Goal: Transaction & Acquisition: Book appointment/travel/reservation

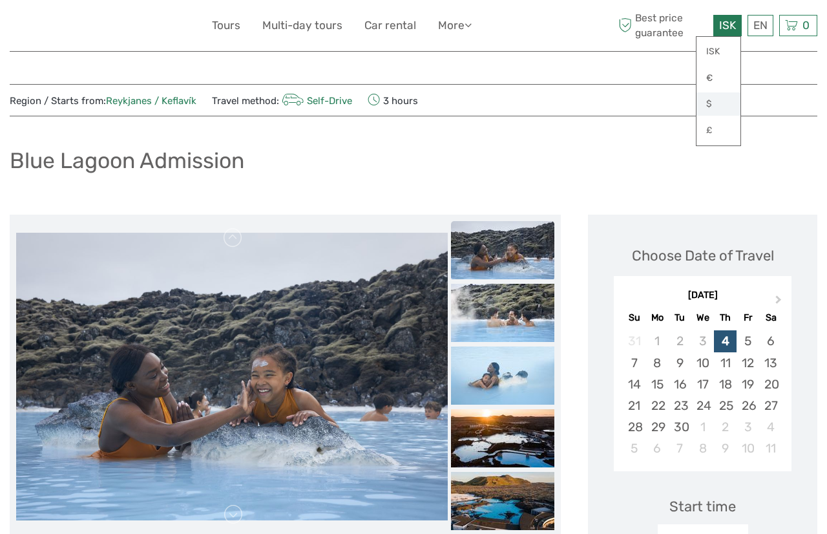
click at [715, 105] on link "$" at bounding box center [718, 103] width 44 height 23
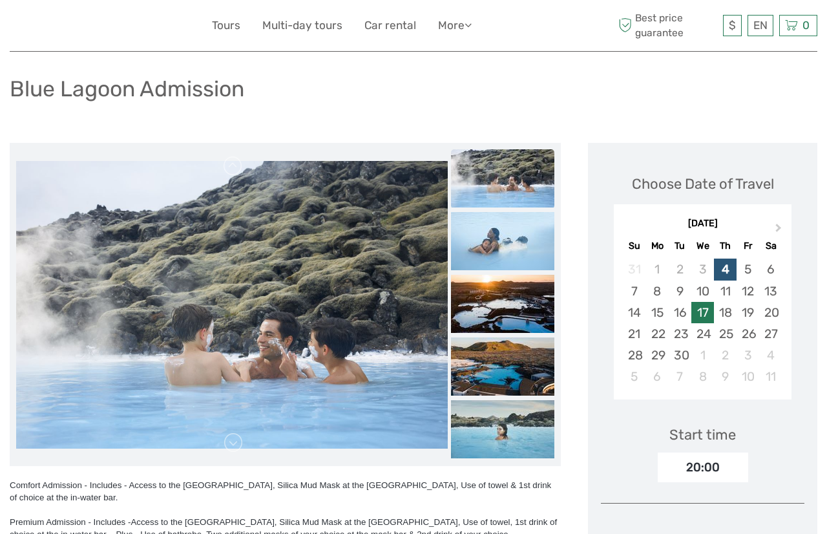
scroll to position [71, 0]
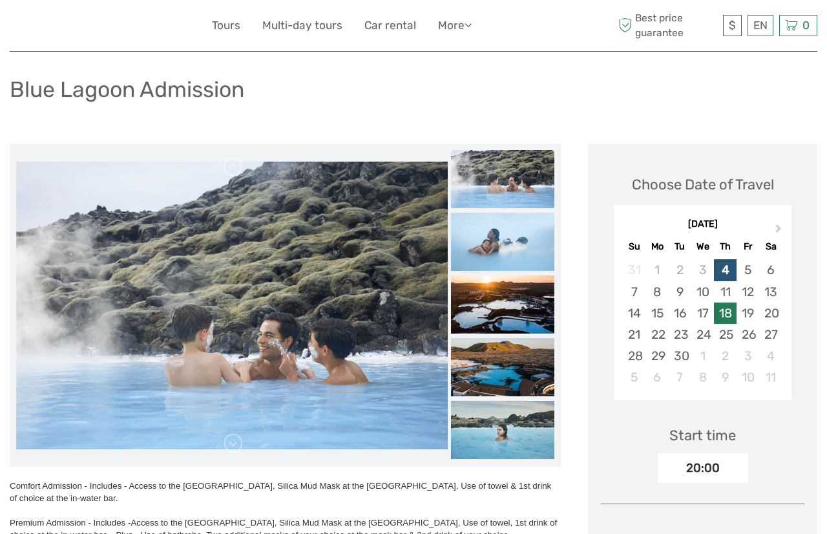
click at [718, 324] on div "18" at bounding box center [725, 312] width 23 height 21
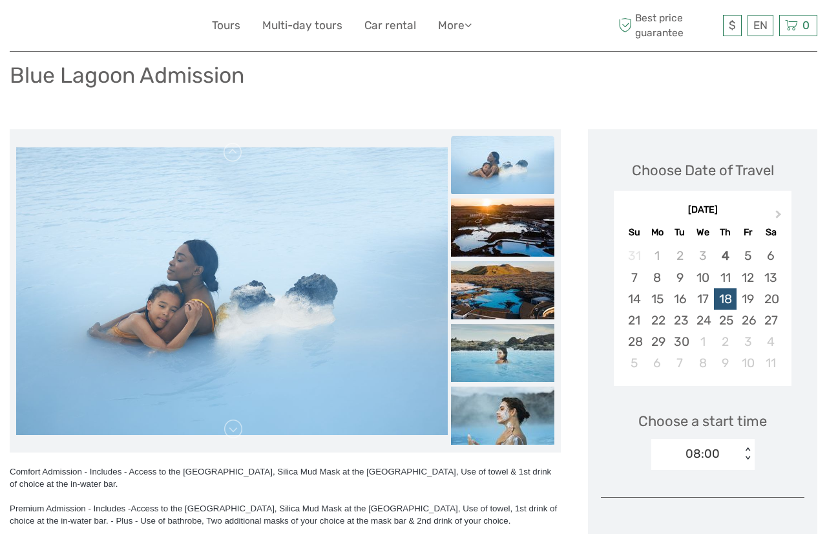
scroll to position [189, 0]
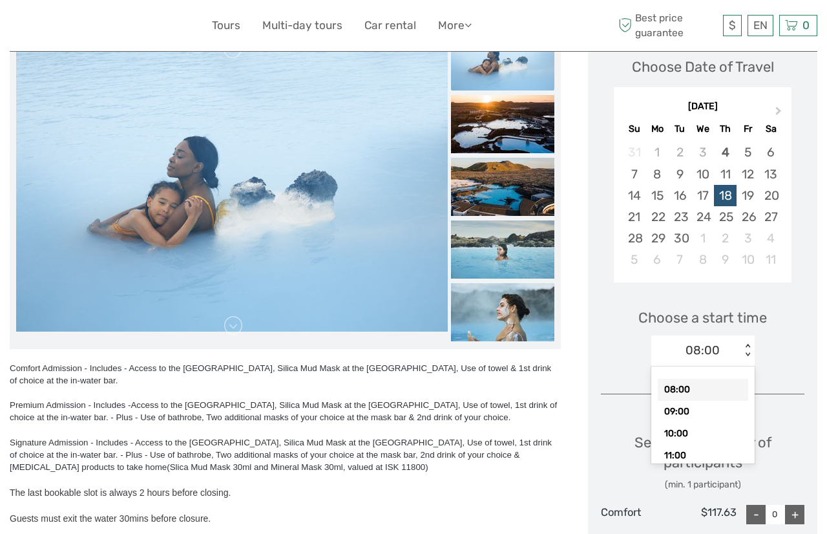
click at [742, 357] on div "< >" at bounding box center [747, 351] width 11 height 14
click at [678, 422] on div "09:00" at bounding box center [703, 411] width 90 height 22
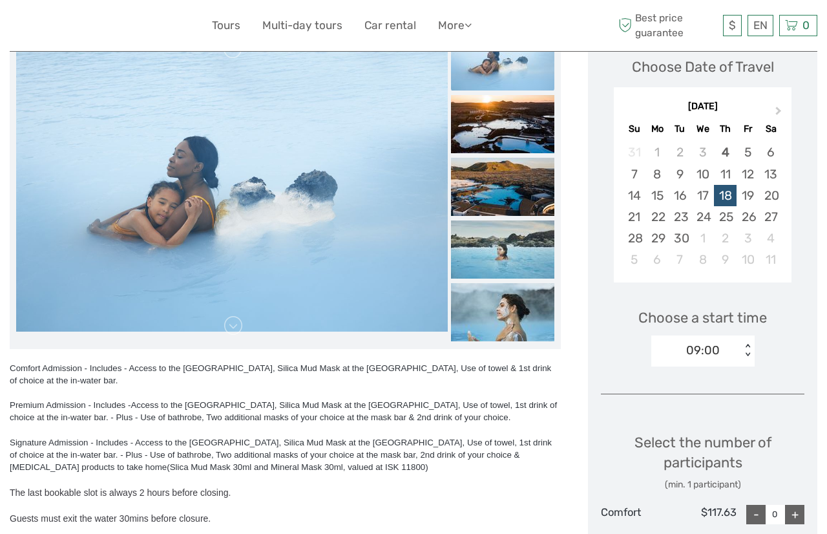
click at [755, 373] on div "Choose a start time option 09:00, selected. Select is focused , press Down to o…" at bounding box center [702, 331] width 203 height 83
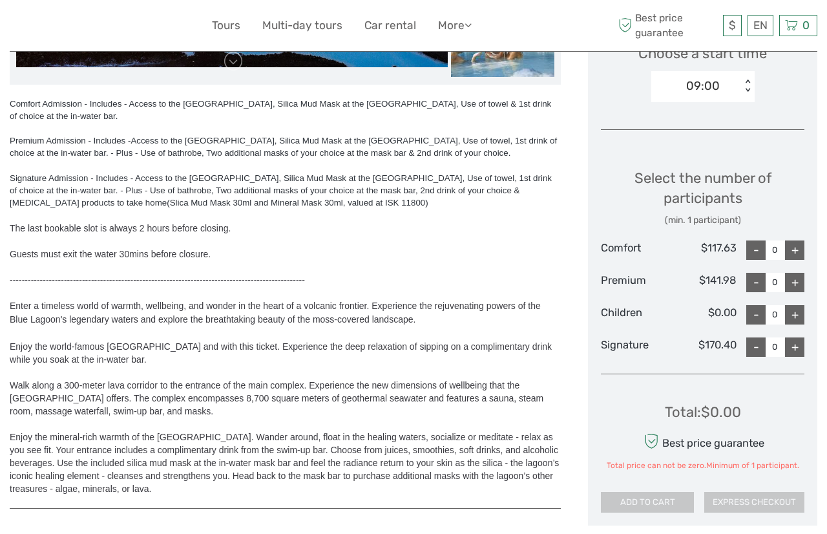
scroll to position [453, 0]
click at [742, 92] on div "< >" at bounding box center [747, 86] width 11 height 14
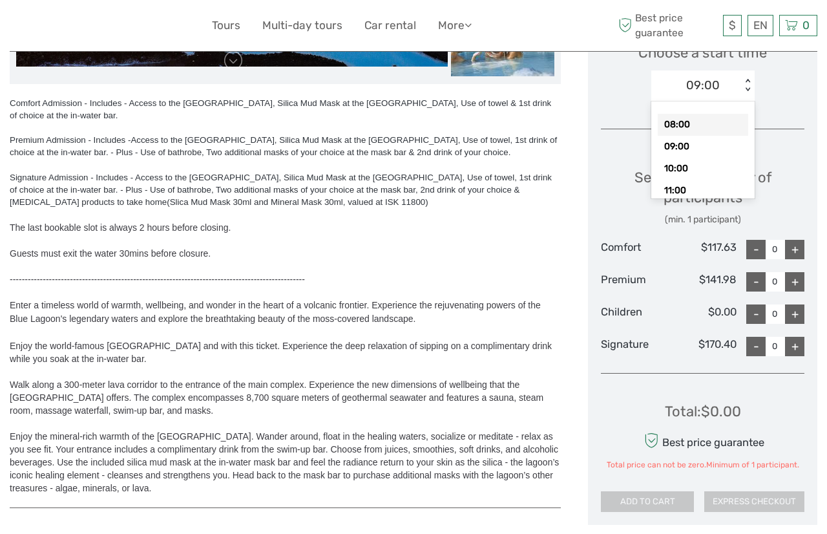
click at [705, 136] on div "08:00" at bounding box center [703, 125] width 90 height 22
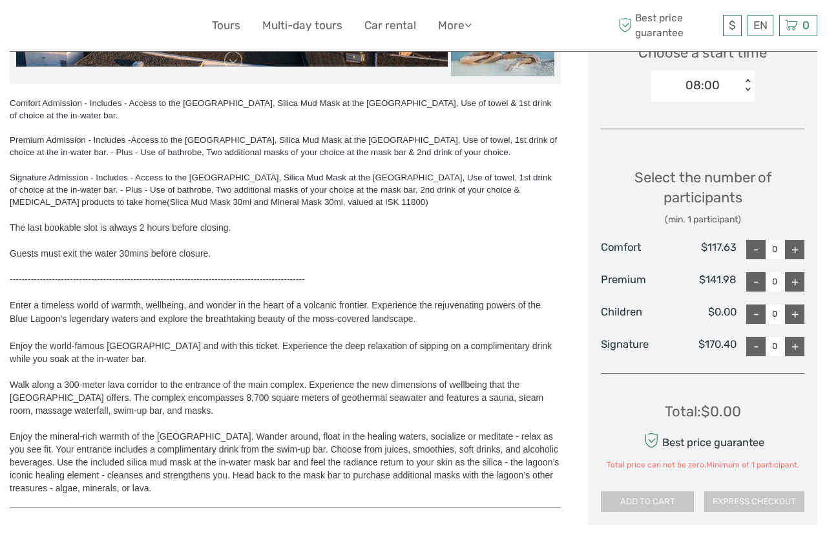
click at [742, 92] on div "< >" at bounding box center [747, 86] width 11 height 14
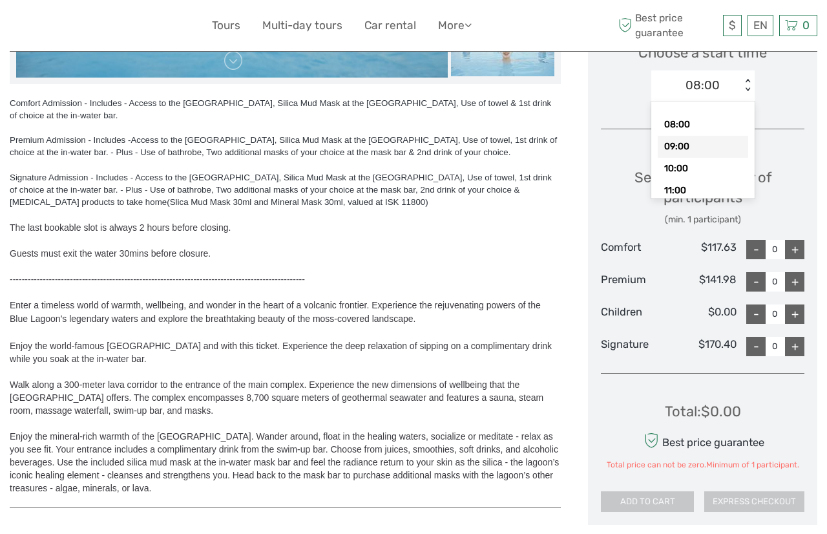
click at [663, 158] on div "09:00" at bounding box center [703, 147] width 90 height 22
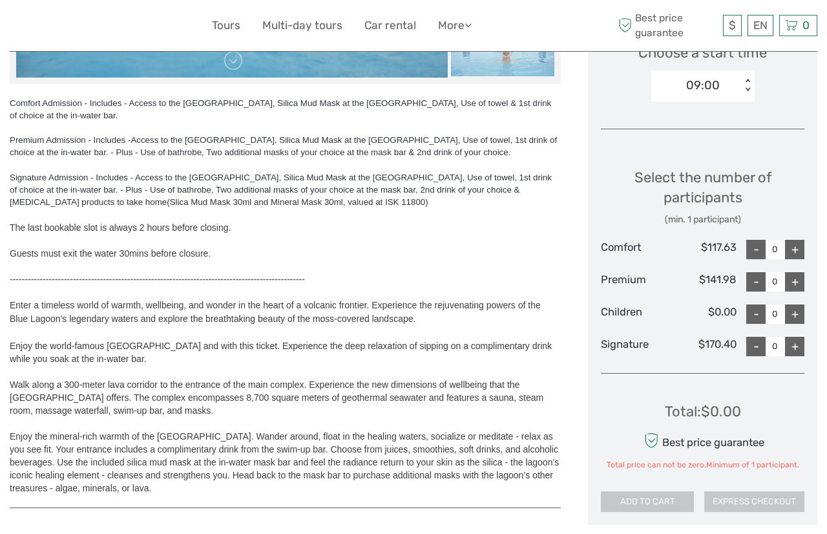
click at [719, 201] on div "Select the number of participants (min. 1 participant) Comfort $117.63 - 0 + Pr…" at bounding box center [702, 256] width 203 height 213
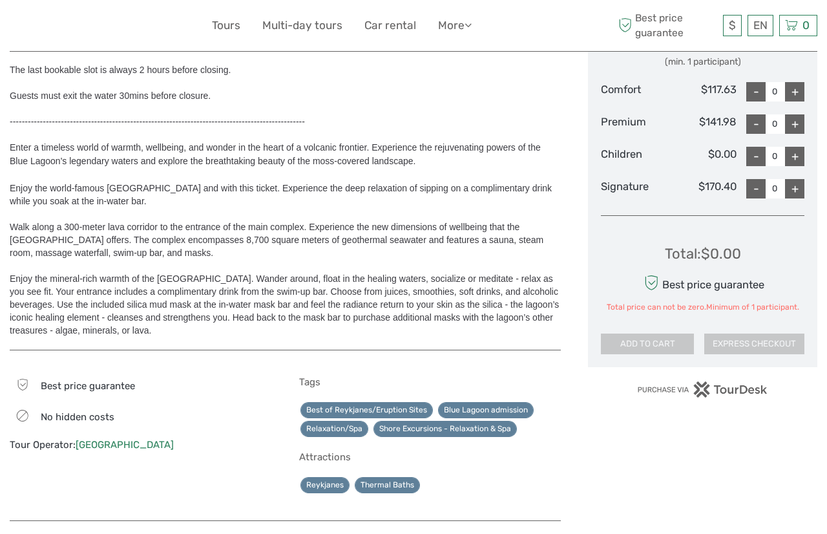
scroll to position [496, 0]
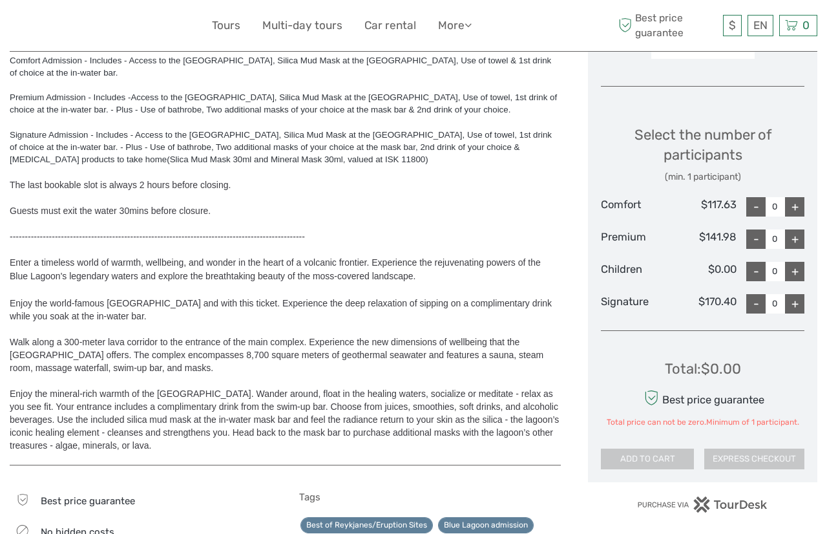
click at [794, 216] on div "+" at bounding box center [794, 206] width 19 height 19
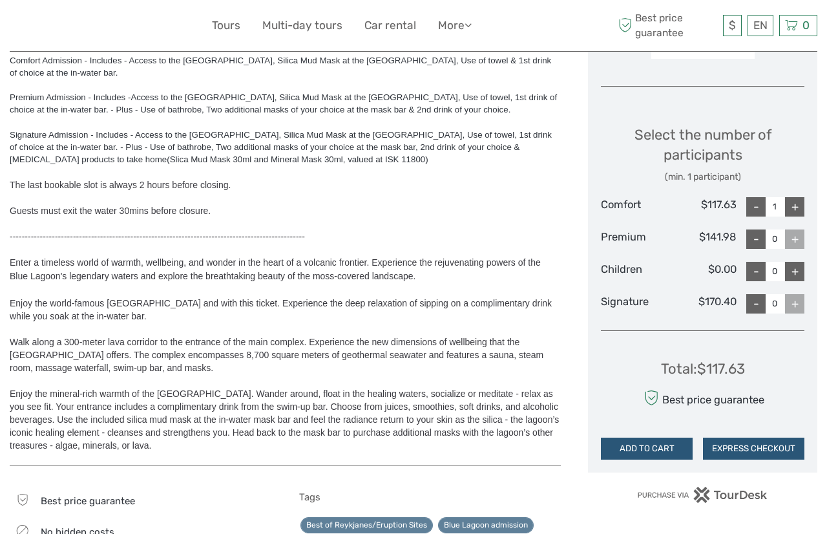
click at [794, 216] on div "+" at bounding box center [794, 206] width 19 height 19
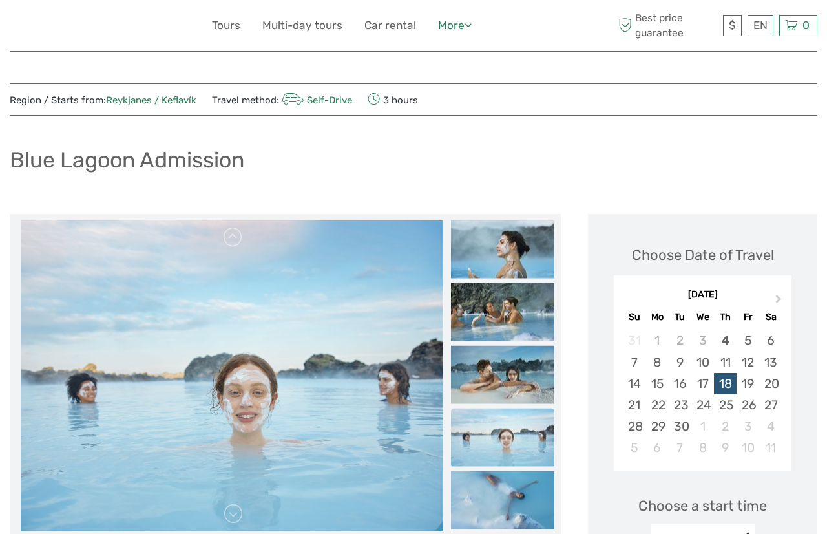
scroll to position [3, 0]
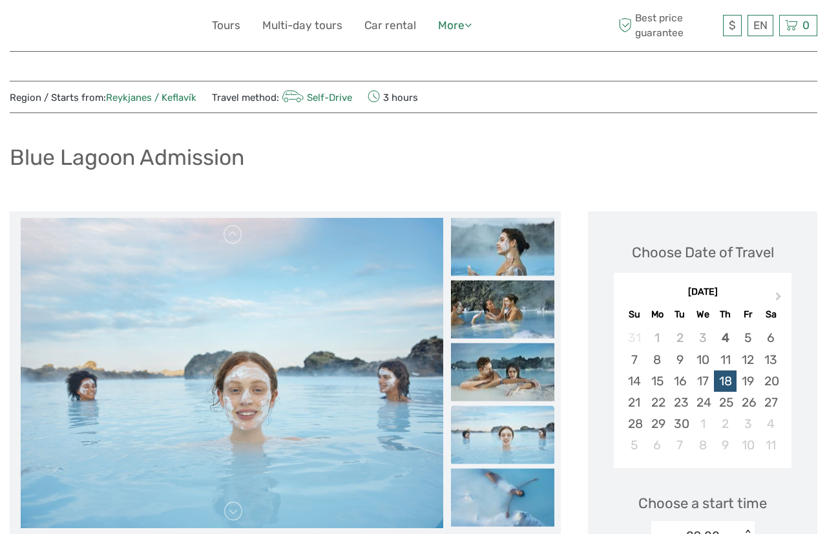
click at [466, 19] on link "More" at bounding box center [455, 25] width 34 height 19
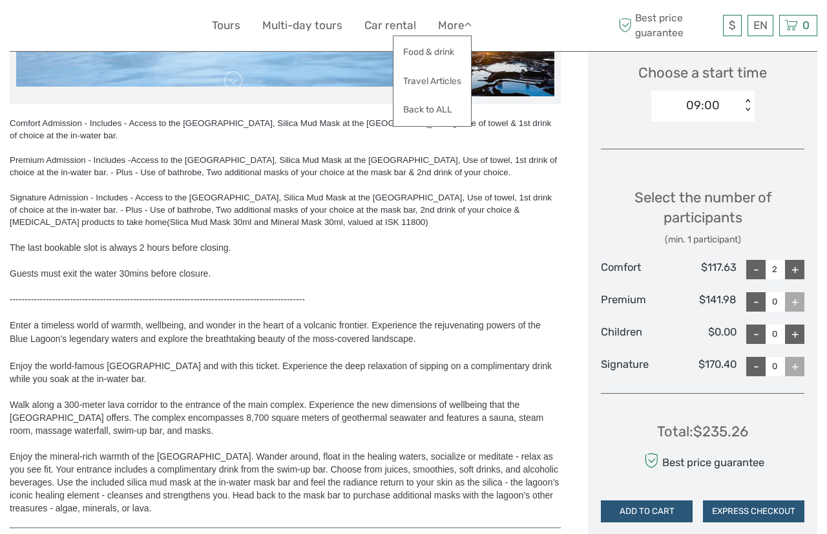
scroll to position [434, 0]
click at [751, 278] on div "-" at bounding box center [755, 268] width 19 height 19
type input "0"
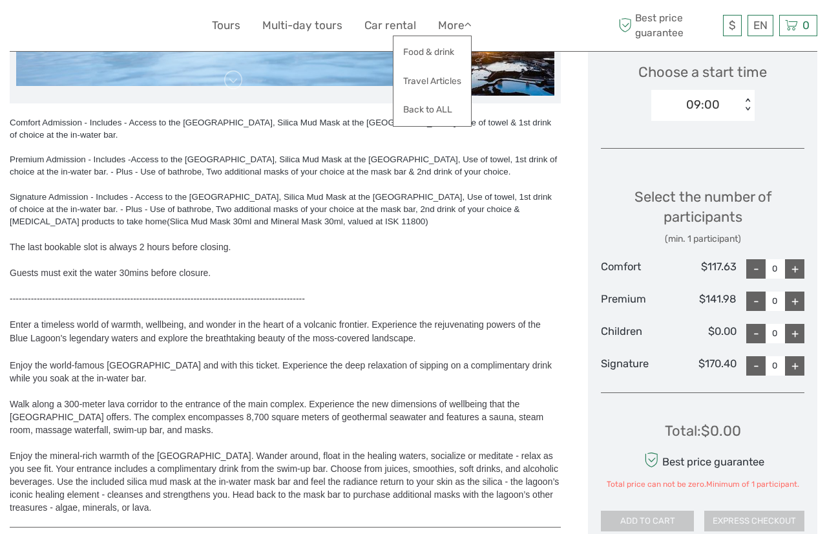
click at [798, 311] on div "+" at bounding box center [794, 300] width 19 height 19
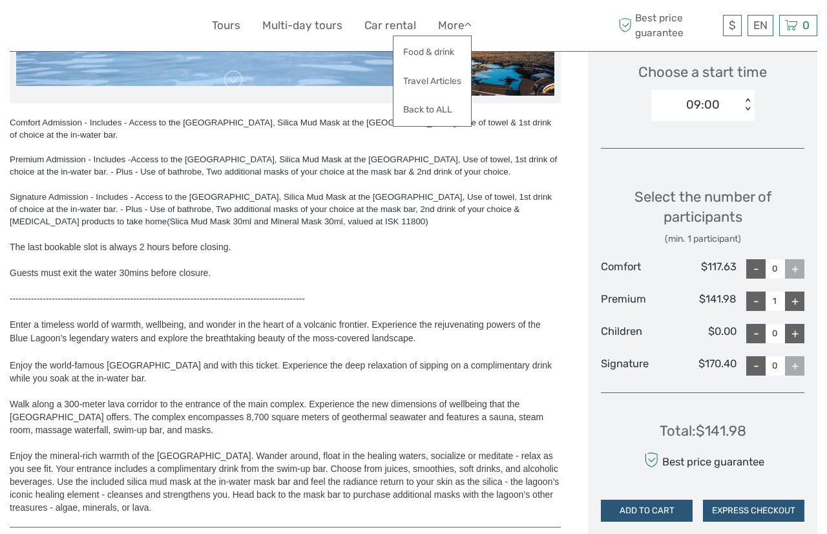
click at [798, 311] on div "+" at bounding box center [794, 300] width 19 height 19
type input "2"
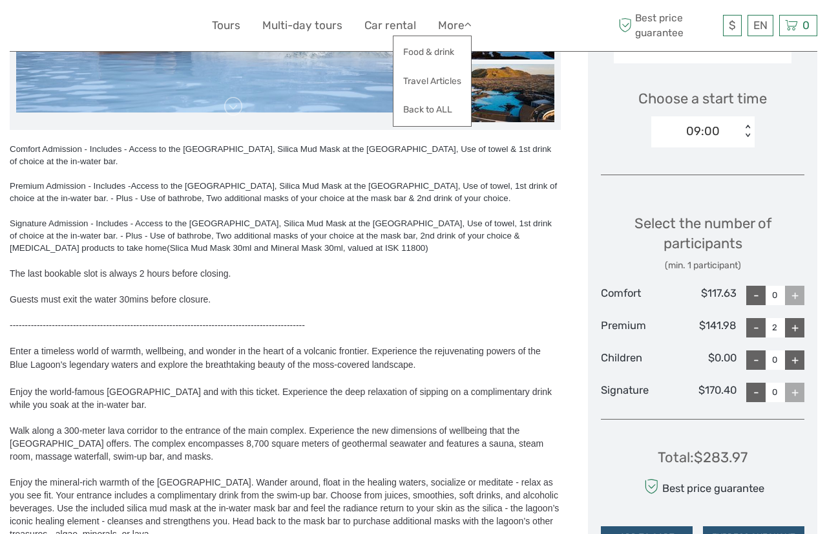
scroll to position [640, 0]
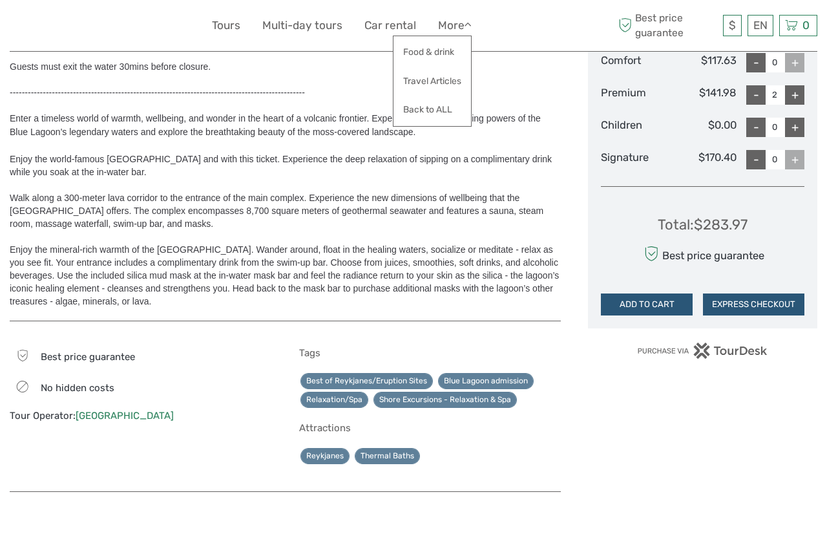
click at [510, 25] on div "$ ISK € $ £ EN English Español Deutsch Tours Multi-day tours Car rental More Fo…" at bounding box center [414, 26] width 404 height 32
click at [749, 315] on button "EXPRESS CHECKOUT" at bounding box center [753, 304] width 101 height 22
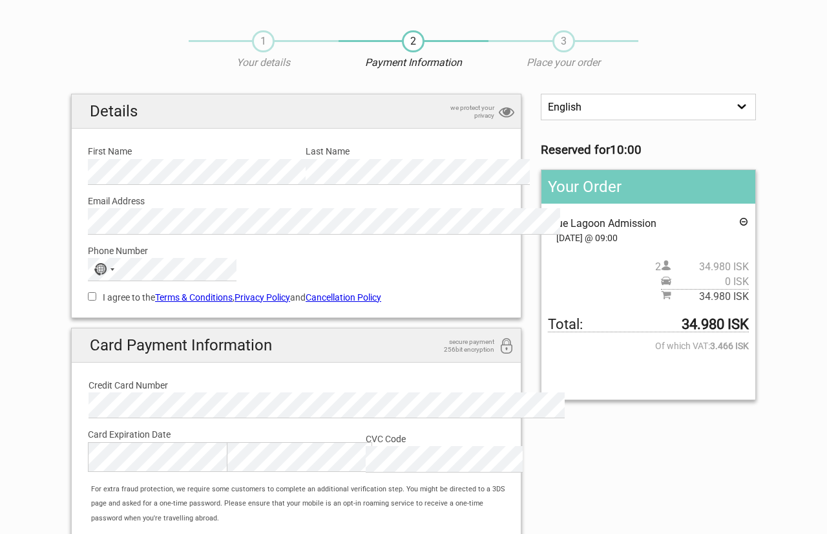
scroll to position [25, 0]
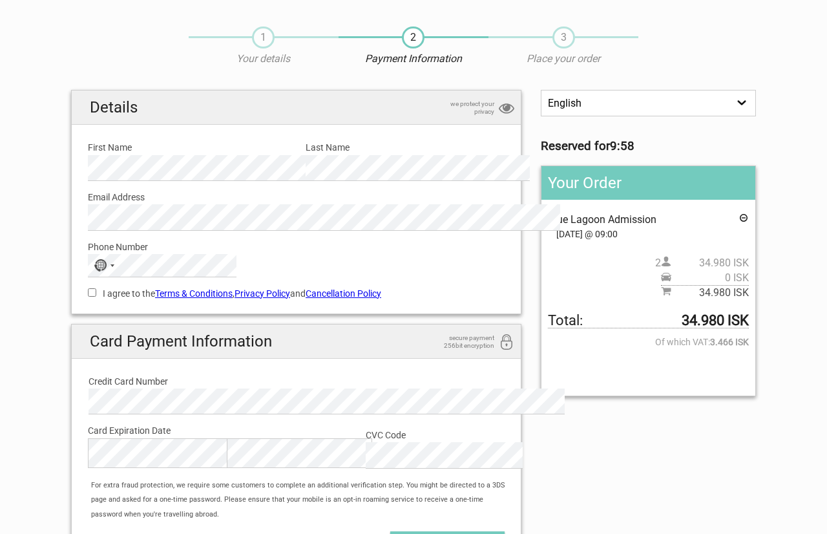
click at [749, 227] on icon at bounding box center [743, 220] width 10 height 14
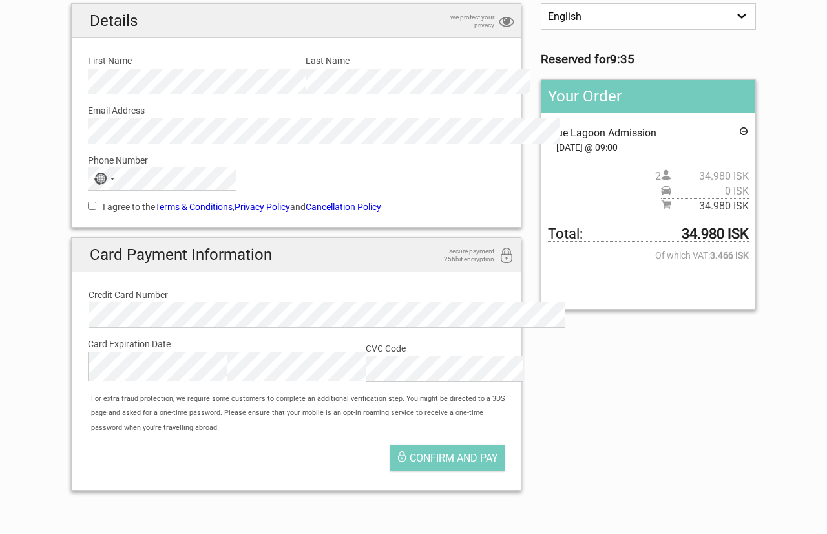
scroll to position [0, 0]
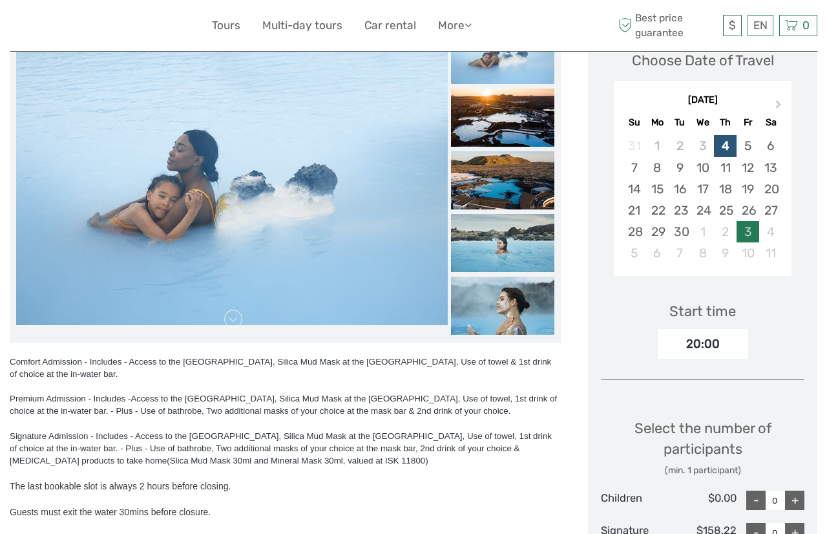
scroll to position [89, 0]
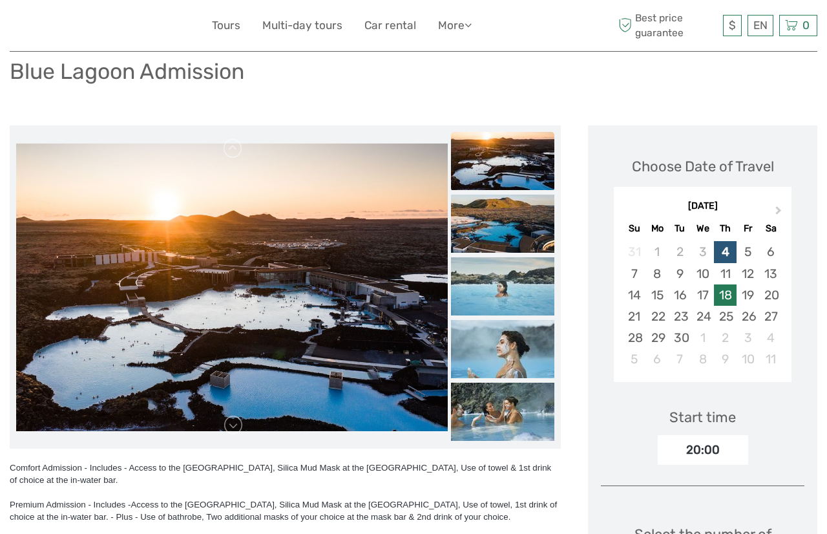
click at [714, 306] on div "18" at bounding box center [725, 294] width 23 height 21
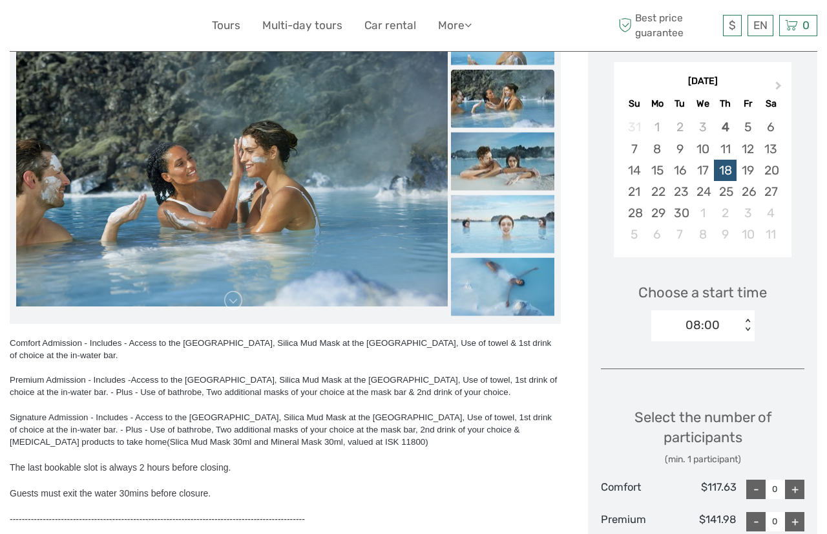
scroll to position [195, 0]
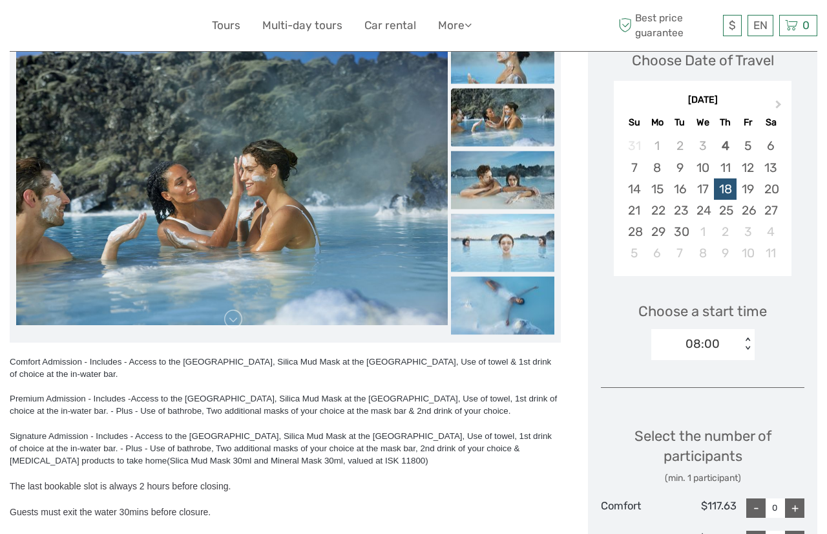
click at [295, 189] on img at bounding box center [231, 180] width 431 height 287
click at [220, 129] on img at bounding box center [231, 180] width 431 height 287
click at [476, 69] on img at bounding box center [502, 55] width 103 height 58
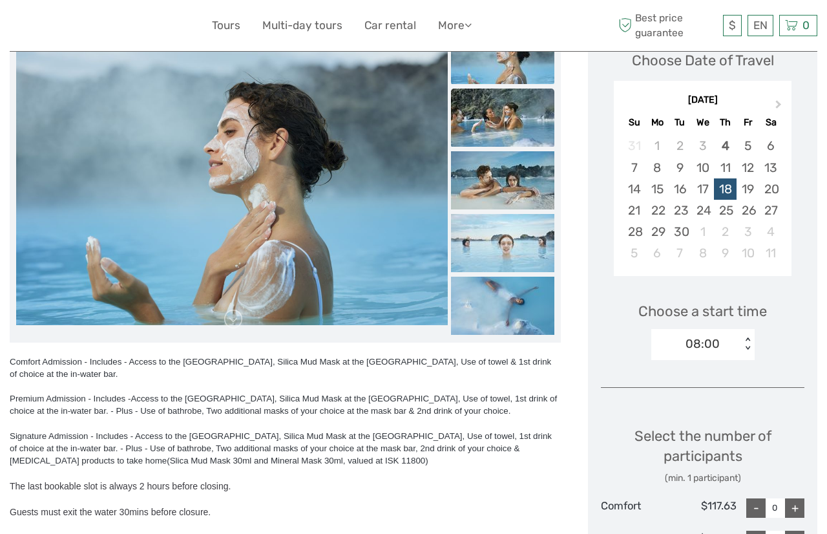
click at [488, 125] on img at bounding box center [502, 117] width 103 height 58
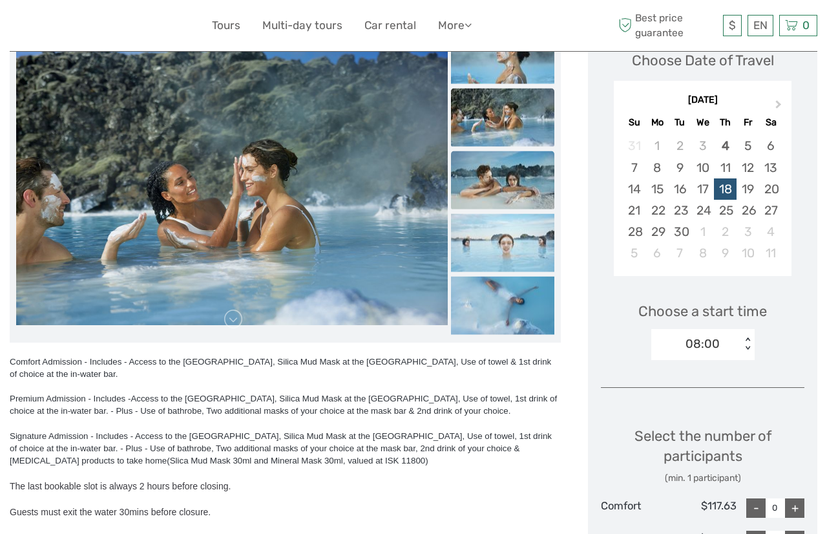
click at [485, 163] on img at bounding box center [502, 180] width 103 height 58
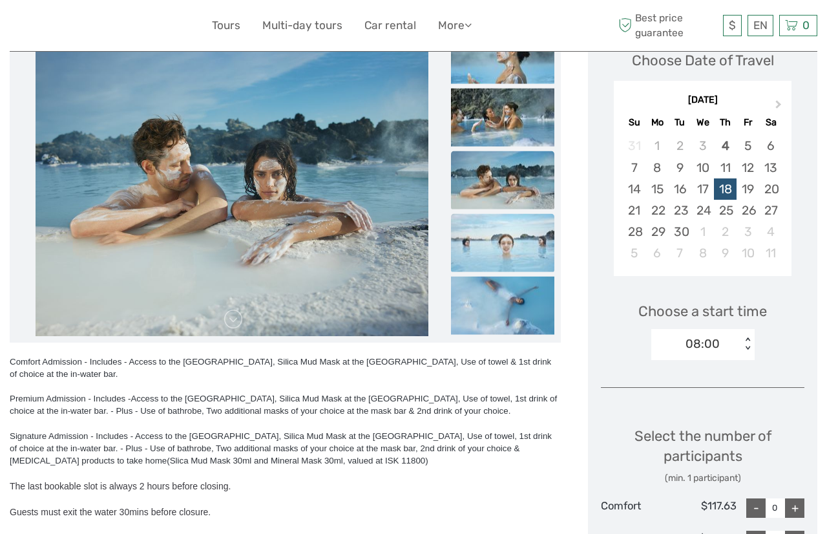
click at [485, 240] on img at bounding box center [502, 243] width 103 height 58
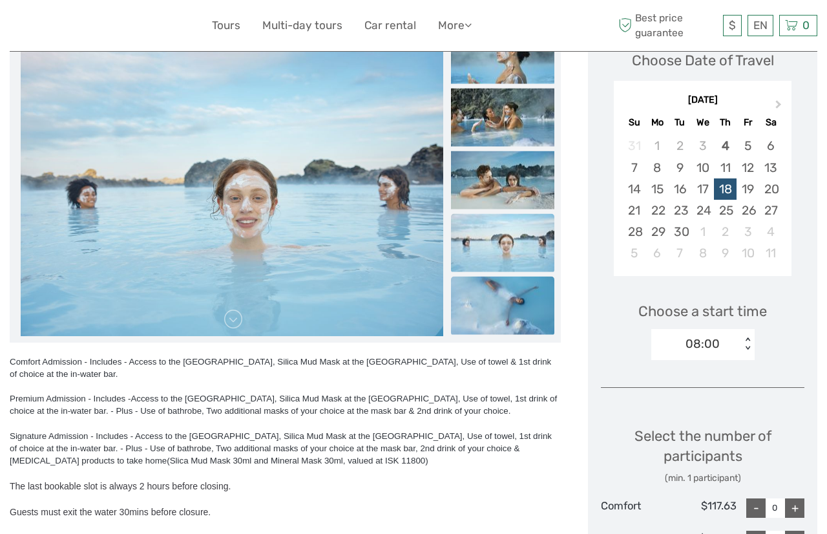
click at [467, 312] on img at bounding box center [502, 305] width 103 height 58
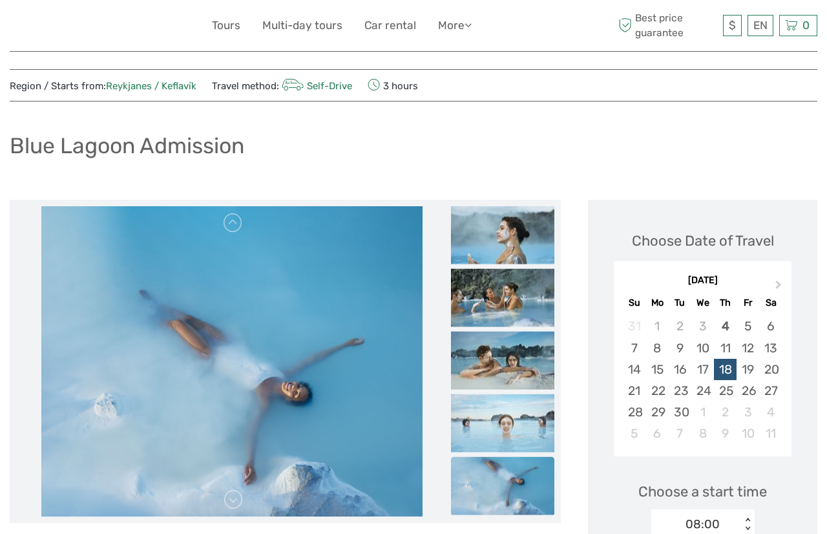
scroll to position [0, 0]
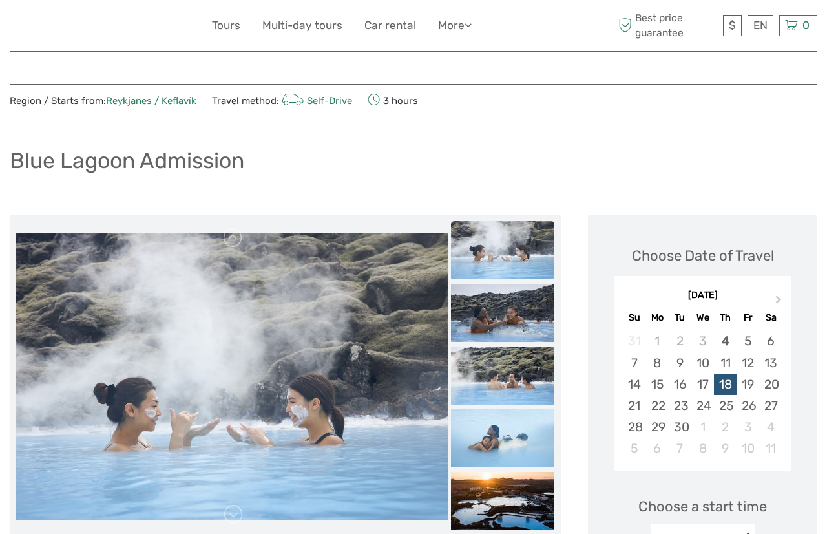
click at [329, 99] on link "Self-Drive" at bounding box center [315, 101] width 73 height 12
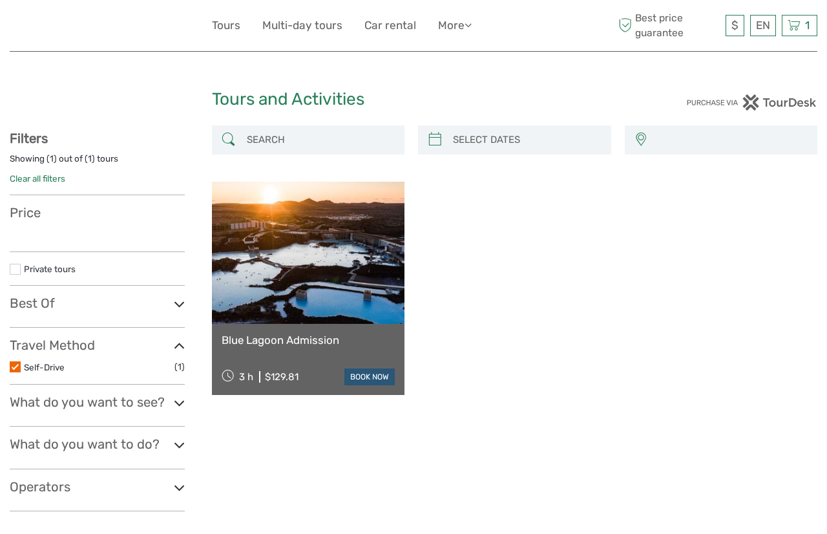
select select
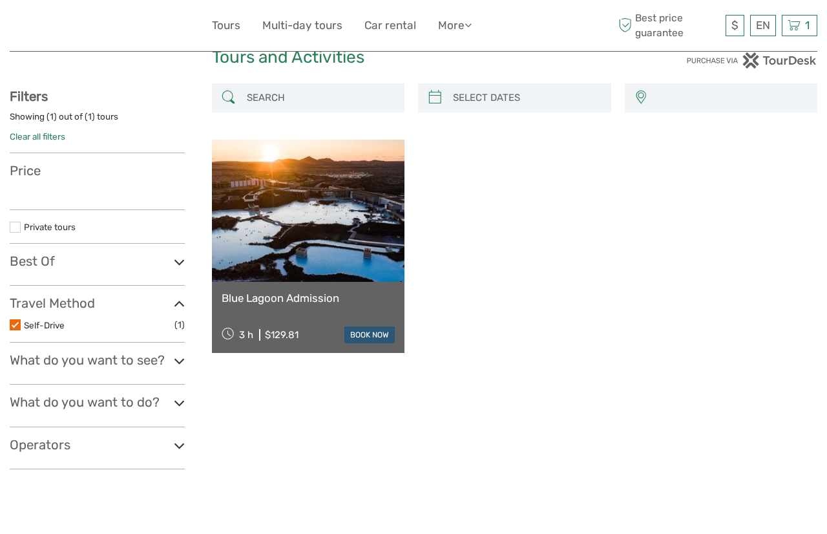
select select
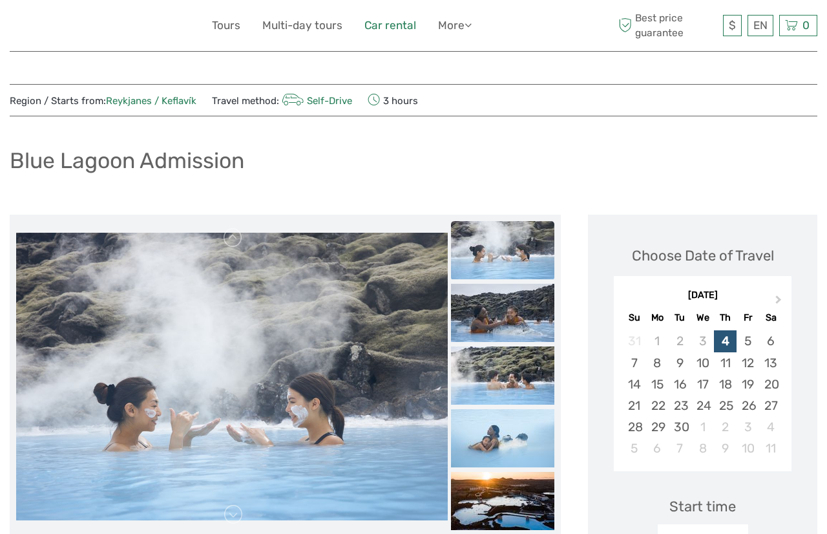
click at [402, 21] on link "Car rental" at bounding box center [390, 25] width 52 height 19
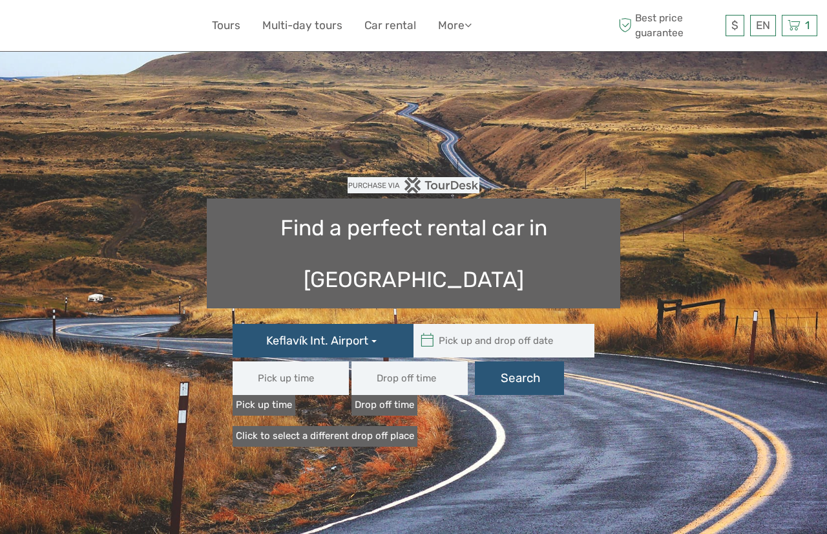
type input "08:00"
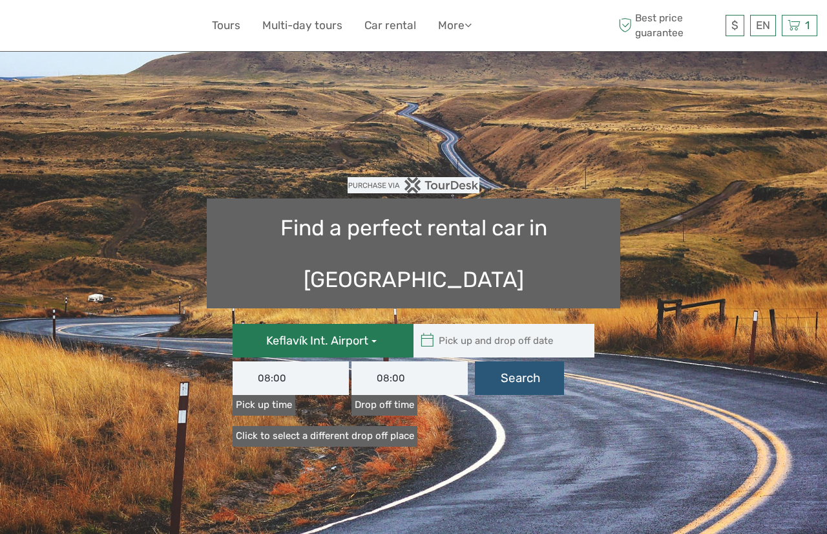
click at [364, 333] on span "Keflavík Int. Airport" at bounding box center [317, 340] width 102 height 14
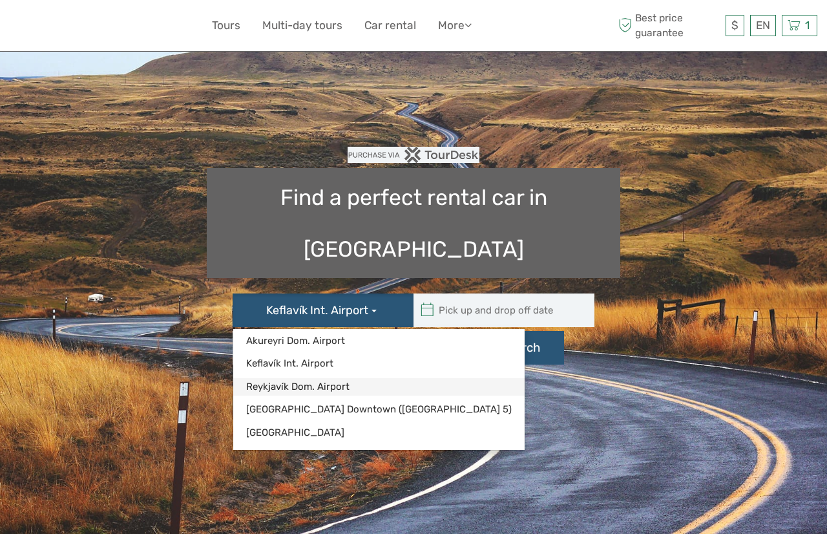
scroll to position [32, 0]
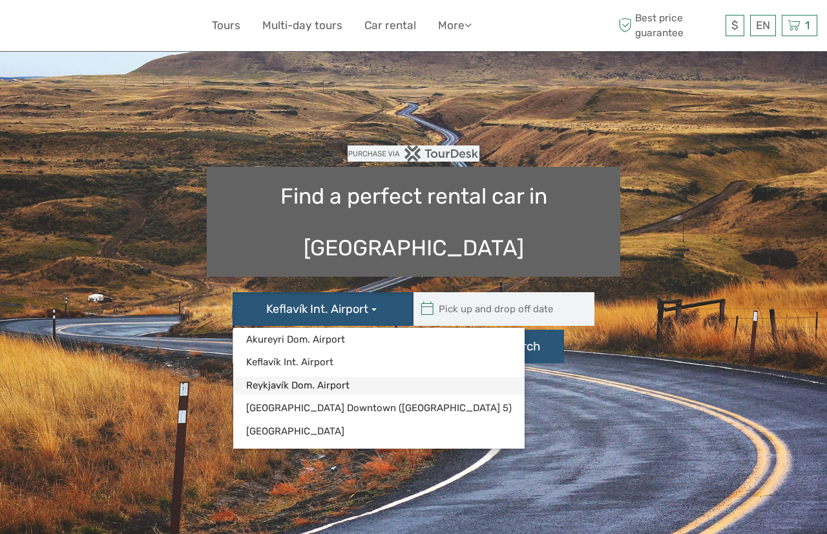
click at [324, 377] on link "Reykjavík Dom. Airport" at bounding box center [378, 385] width 291 height 17
type input "[DATE]"
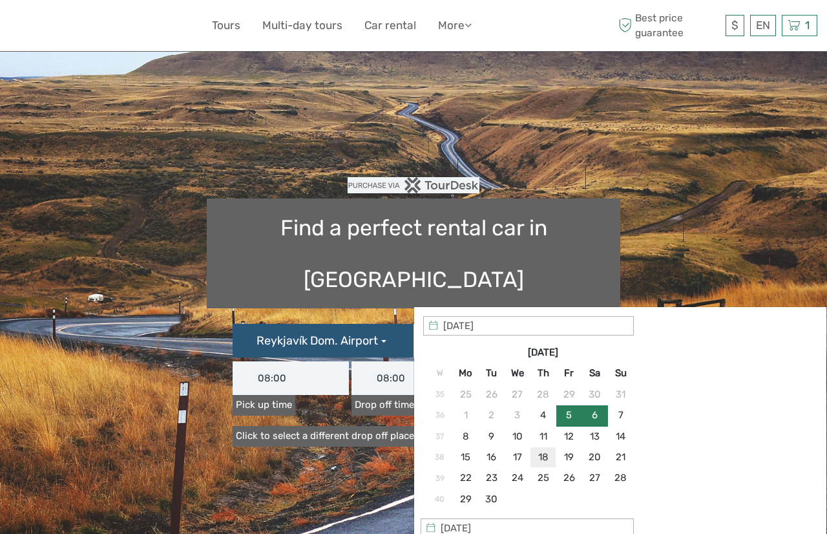
type input "[DATE]"
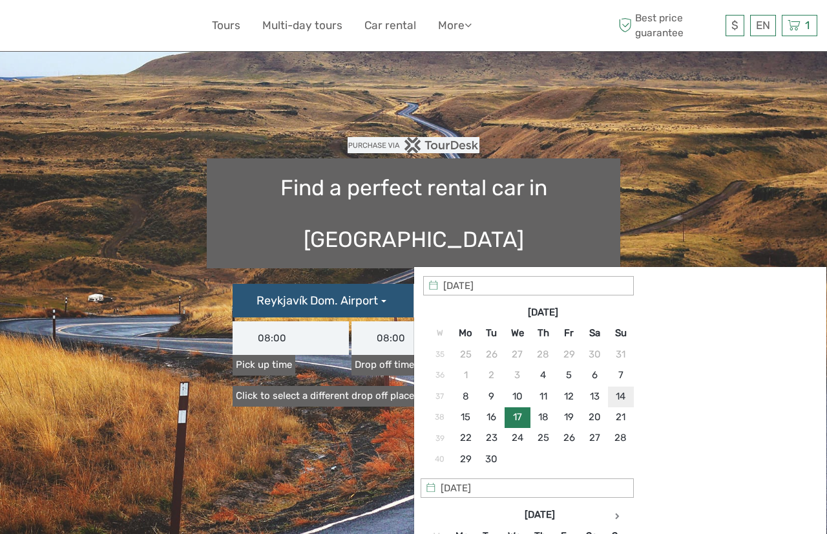
scroll to position [74, 0]
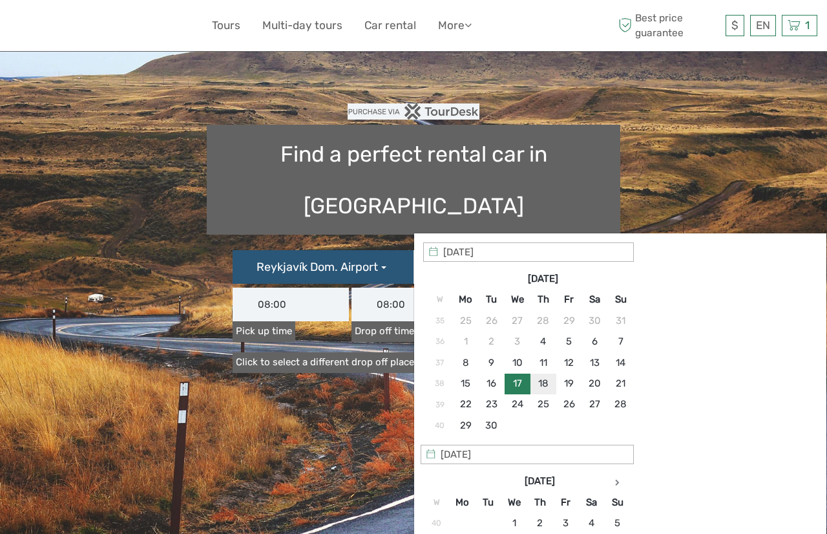
type input "[DATE]"
type input "[DATE] - [DATE]"
click at [519, 250] on input "[DATE] - [DATE]" at bounding box center [500, 267] width 174 height 34
type input "[DATE]"
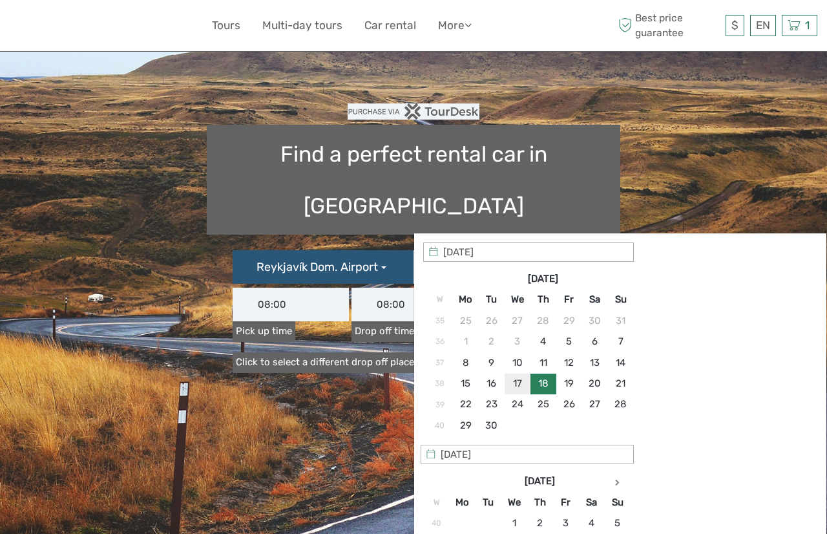
type input "[DATE]"
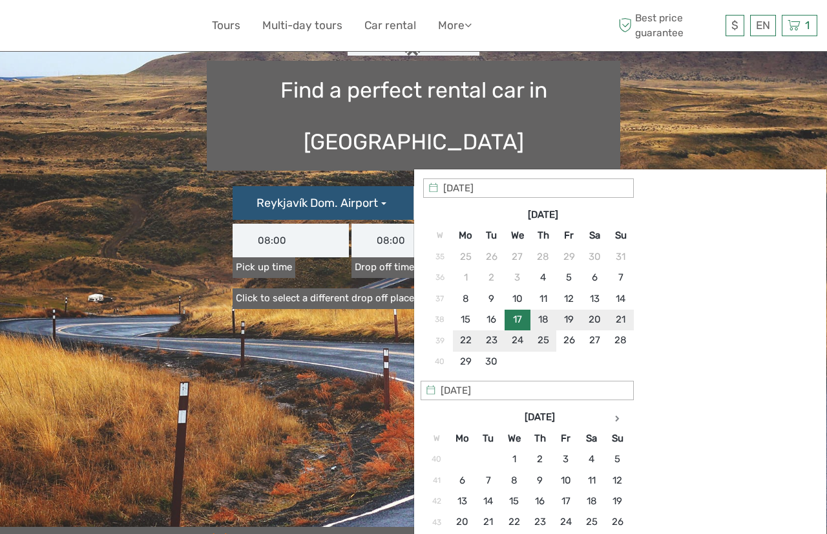
scroll to position [175, 0]
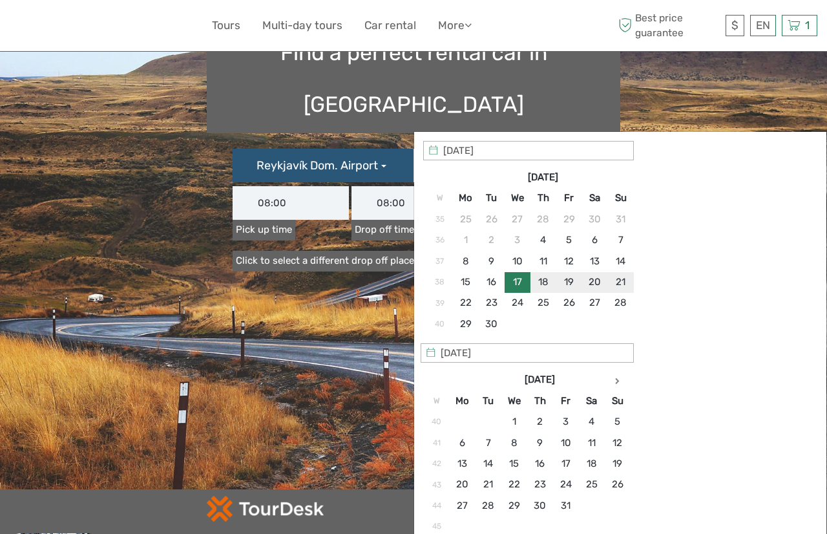
click at [689, 368] on div "[DATE] [DATE] W Mo Tu We Th Fr Sa Su 35 25 26 27 28 29 30 31 36 1 2 3 4 5 6 7 3…" at bounding box center [619, 340] width 413 height 419
type input "[DATE]"
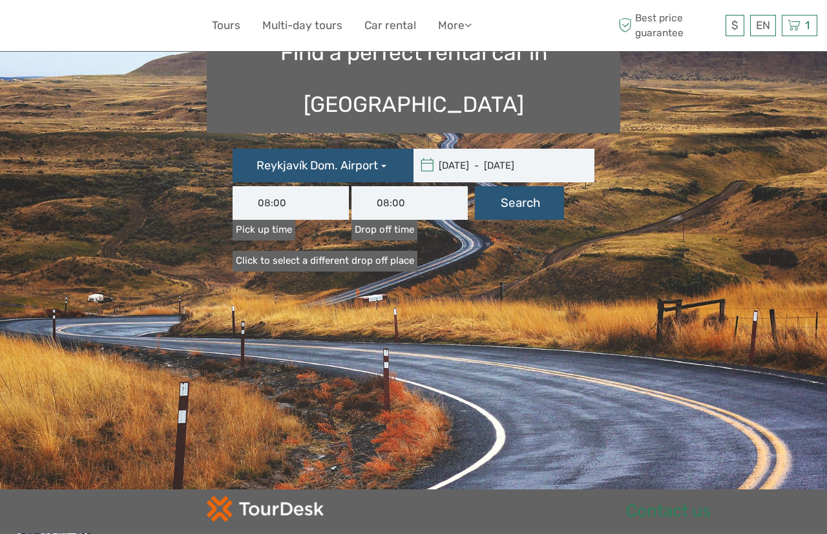
click at [276, 186] on input "08:00" at bounding box center [291, 203] width 116 height 34
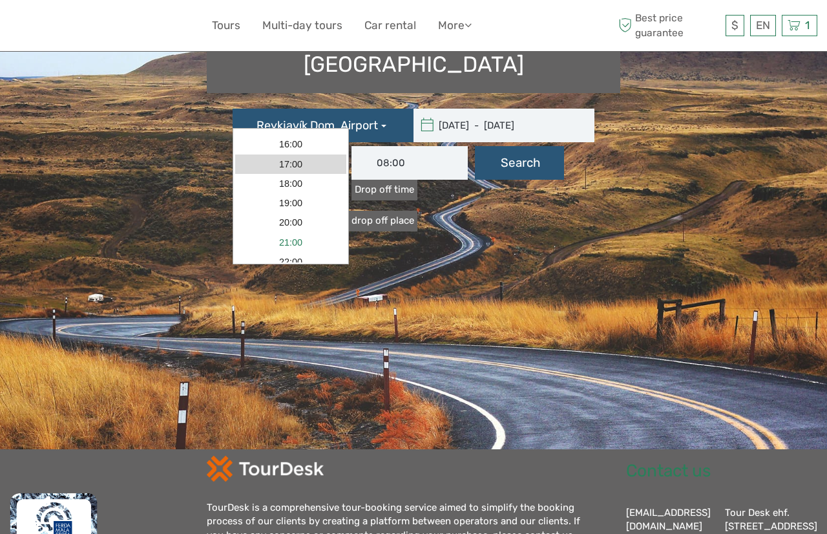
scroll to position [200, 0]
click at [517, 109] on input "[DATE] - [DATE]" at bounding box center [500, 126] width 174 height 34
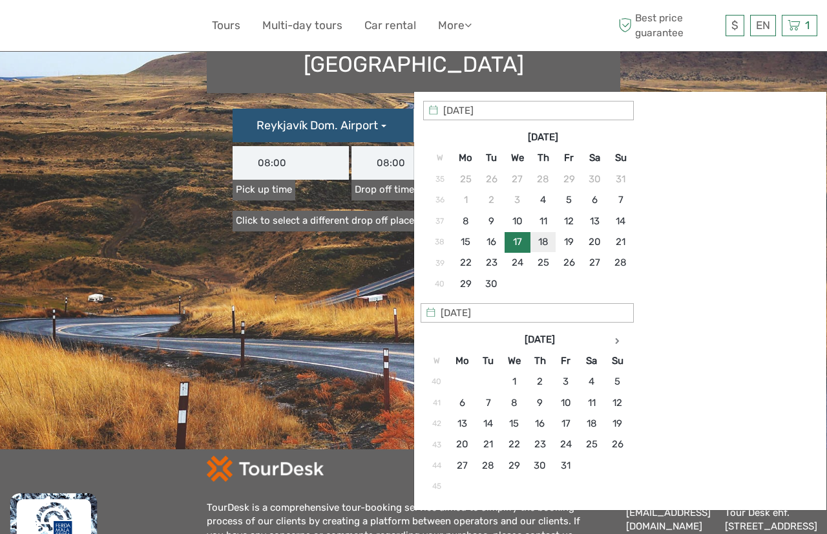
type input "[DATE]"
type input "[DATE] - [DATE]"
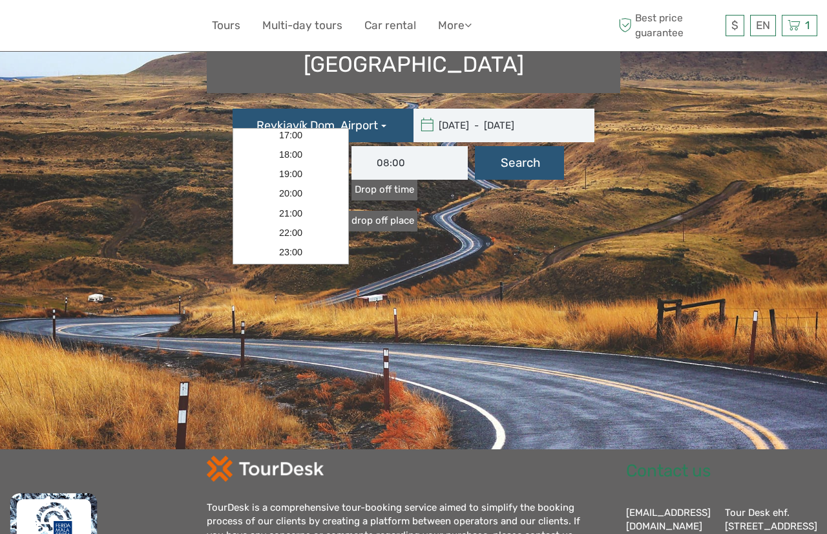
click at [296, 146] on input "08:00" at bounding box center [291, 163] width 116 height 34
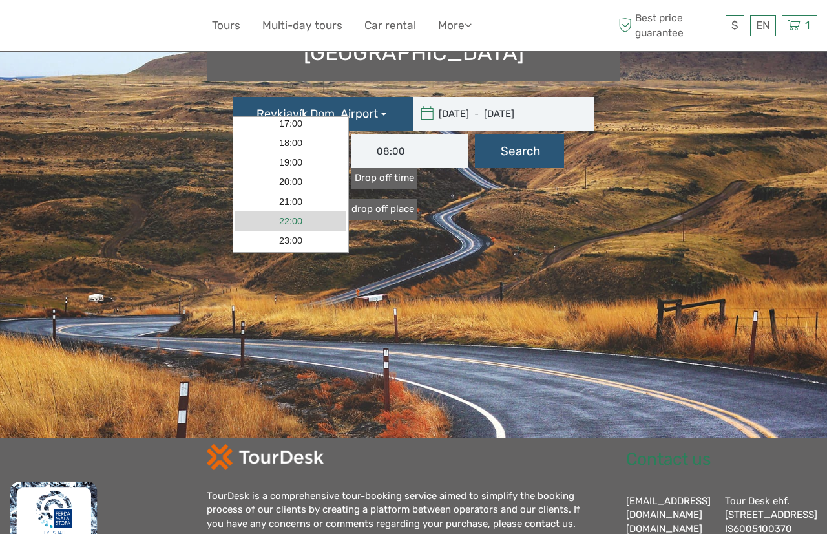
scroll to position [228, 0]
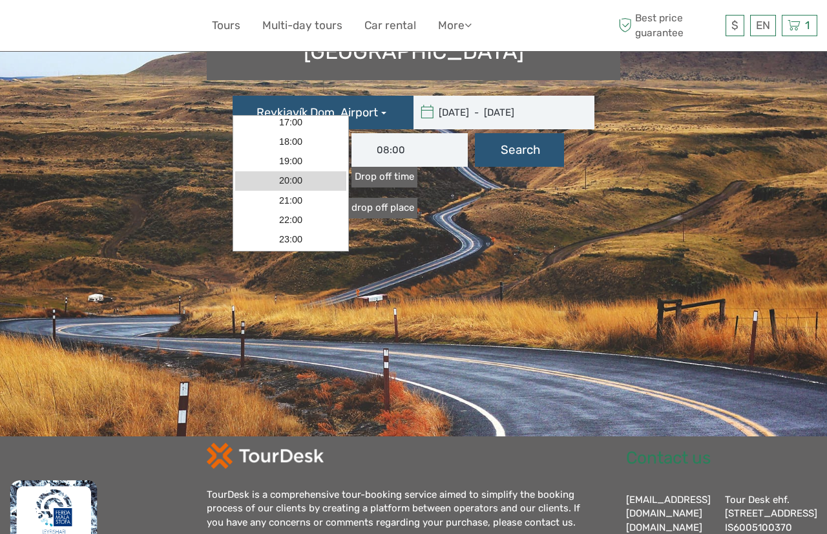
click at [302, 182] on link "20:00" at bounding box center [290, 180] width 111 height 19
type input "20:00"
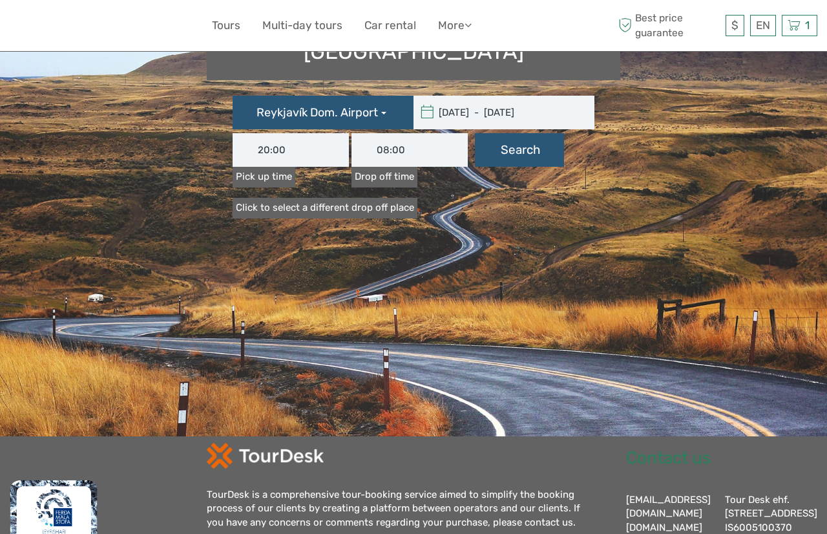
click at [419, 133] on input "08:00" at bounding box center [409, 150] width 116 height 34
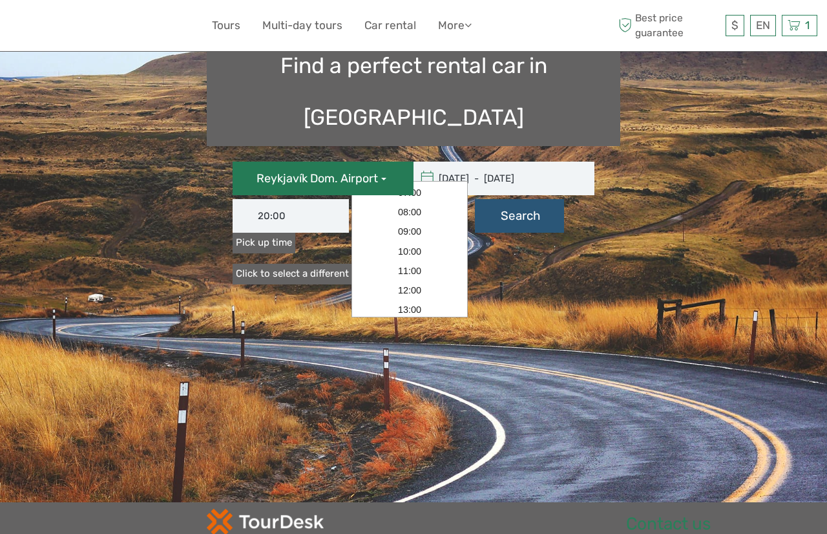
scroll to position [163, 0]
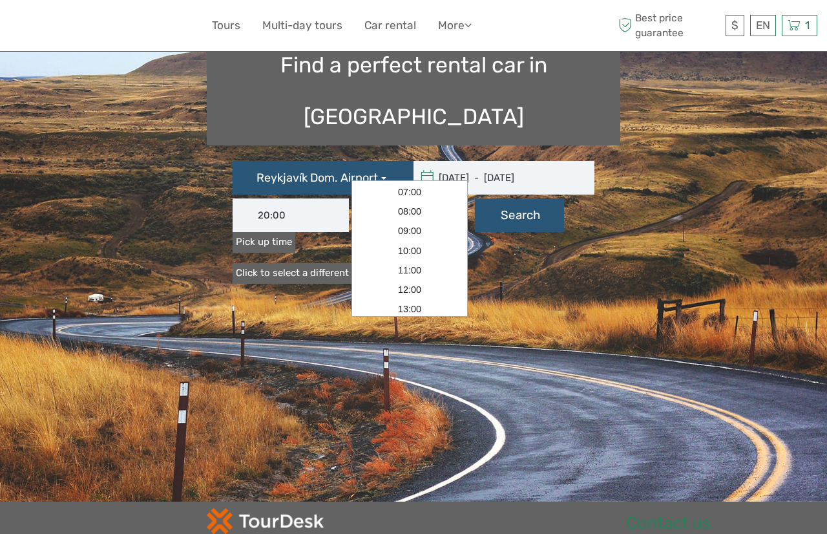
click at [311, 263] on link "Click to select a different drop off place" at bounding box center [325, 273] width 185 height 20
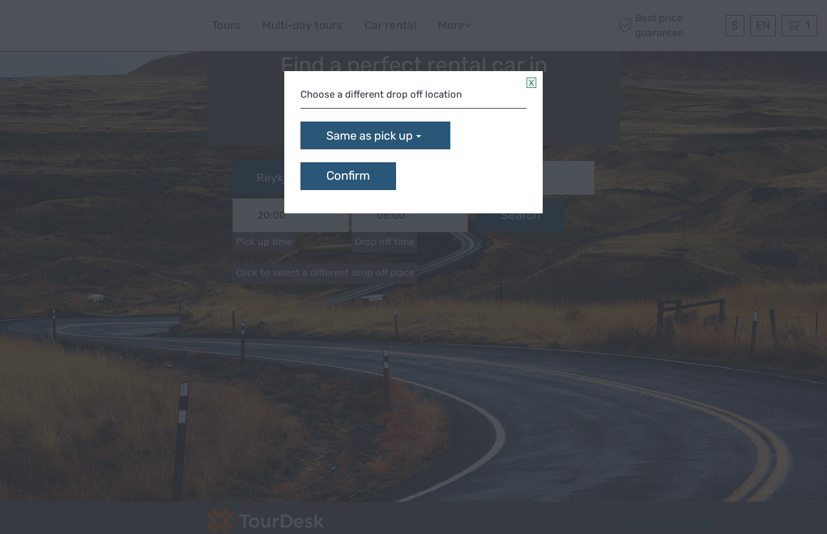
click at [413, 101] on div "Choose a different drop off location" at bounding box center [413, 94] width 226 height 27
click at [410, 90] on div "Choose a different drop off location" at bounding box center [413, 94] width 226 height 27
click at [387, 98] on div "Choose a different drop off location" at bounding box center [413, 94] width 226 height 27
click at [416, 130] on button "Same as pick up" at bounding box center [375, 135] width 150 height 28
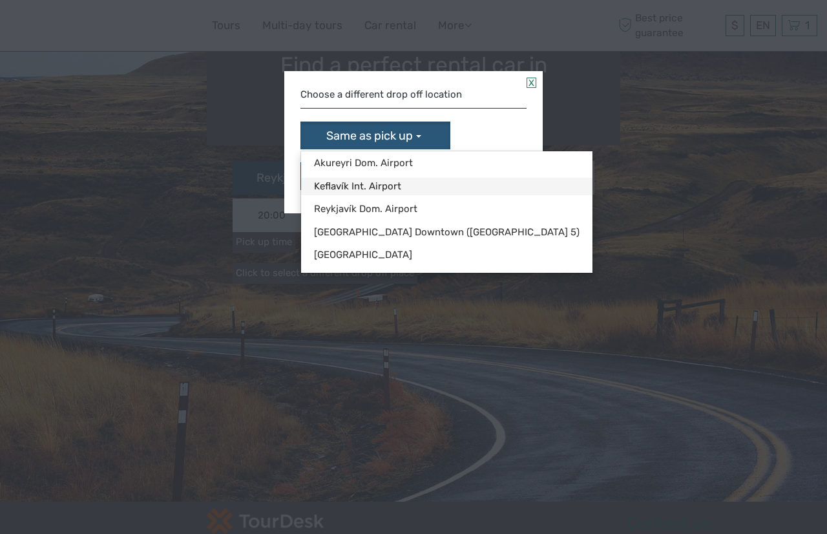
click at [382, 183] on link "Keflavík Int. Airport" at bounding box center [446, 186] width 291 height 17
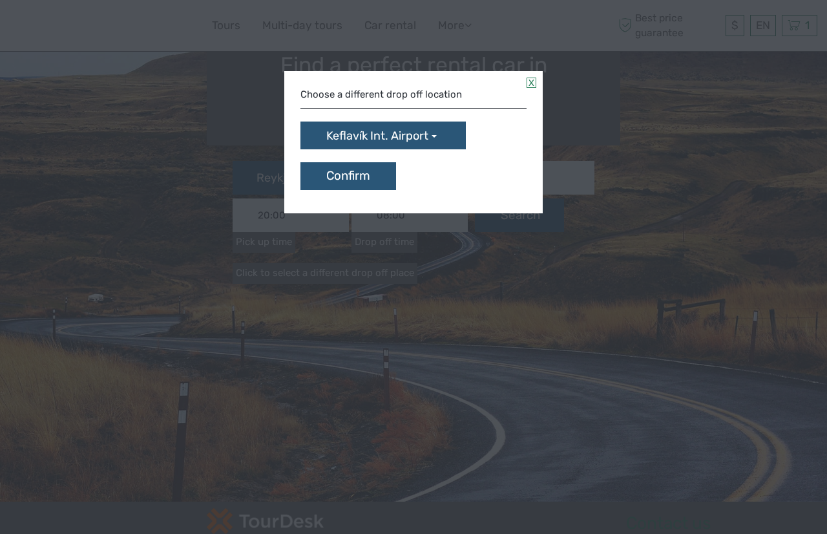
scroll to position [0, 0]
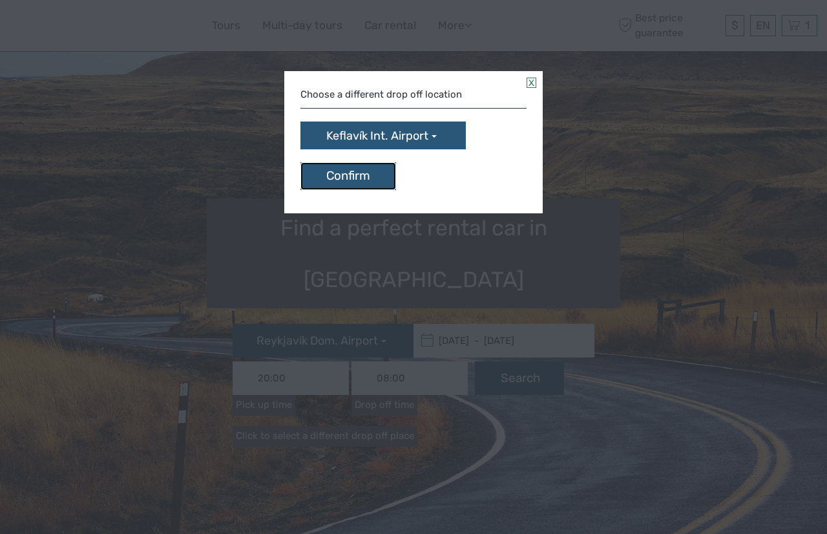
click at [350, 176] on button "Confirm" at bounding box center [348, 176] width 96 height 28
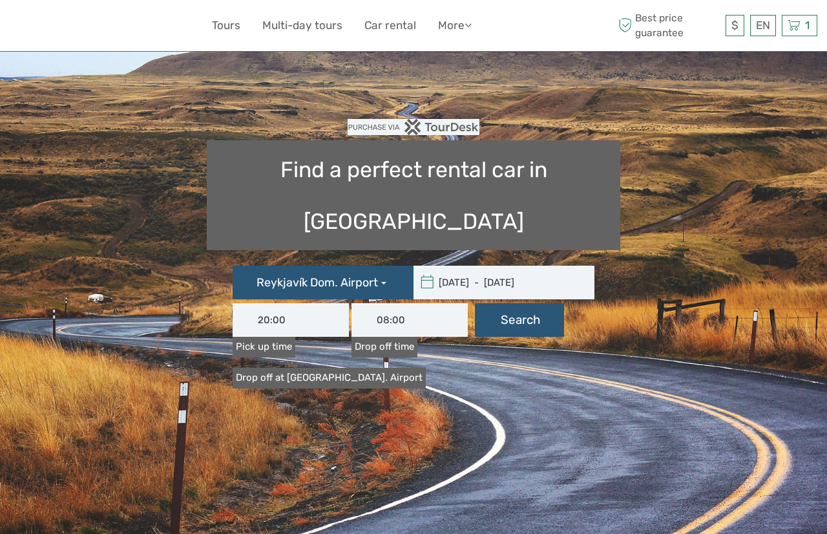
scroll to position [88, 0]
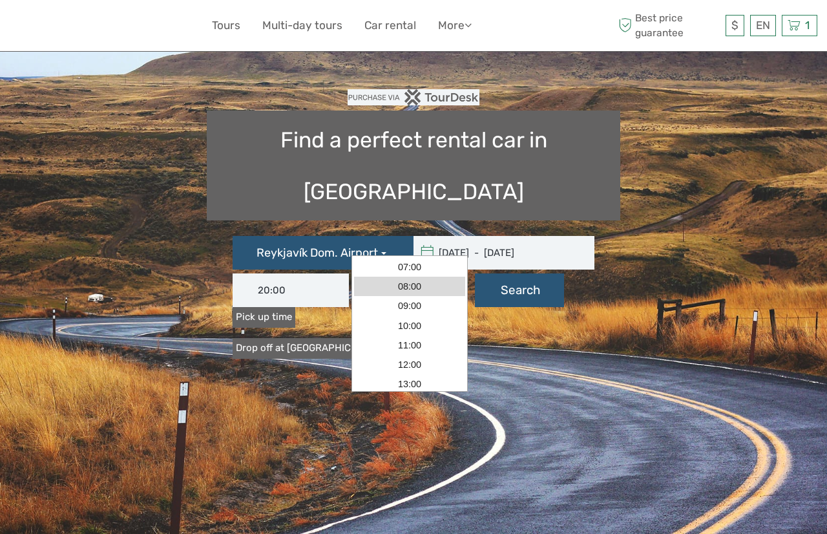
click at [397, 273] on input "08:00" at bounding box center [409, 290] width 116 height 34
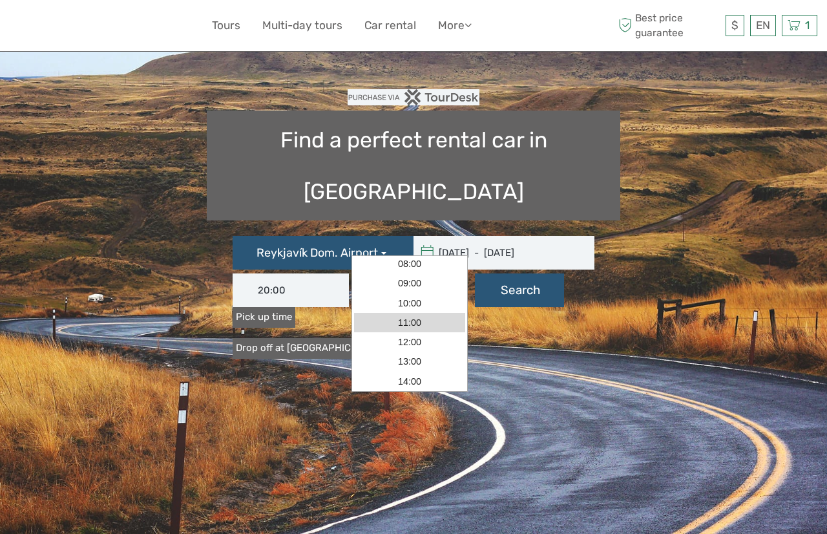
scroll to position [47, 0]
click at [403, 338] on link "13:00" at bounding box center [409, 337] width 111 height 19
type input "13:00"
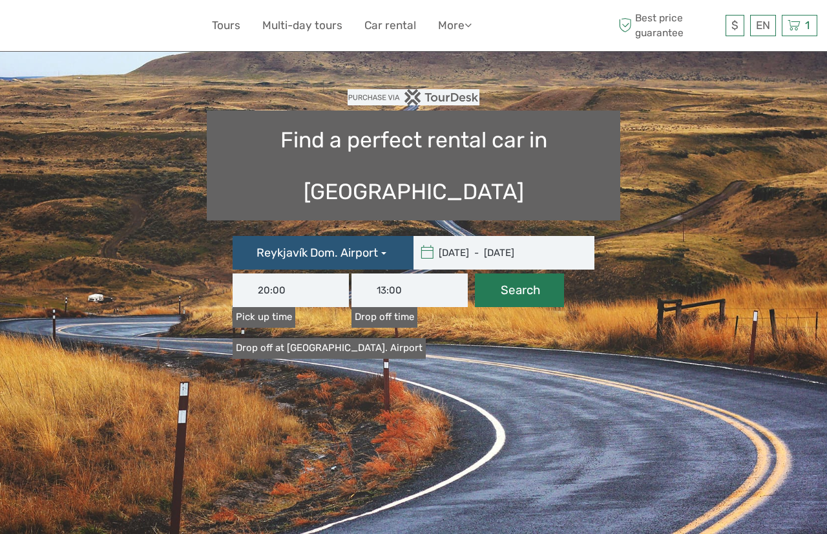
click at [516, 273] on button "Search" at bounding box center [519, 290] width 89 height 34
type input "[DATE] - [DATE]"
type input "20:00"
type input "13:00"
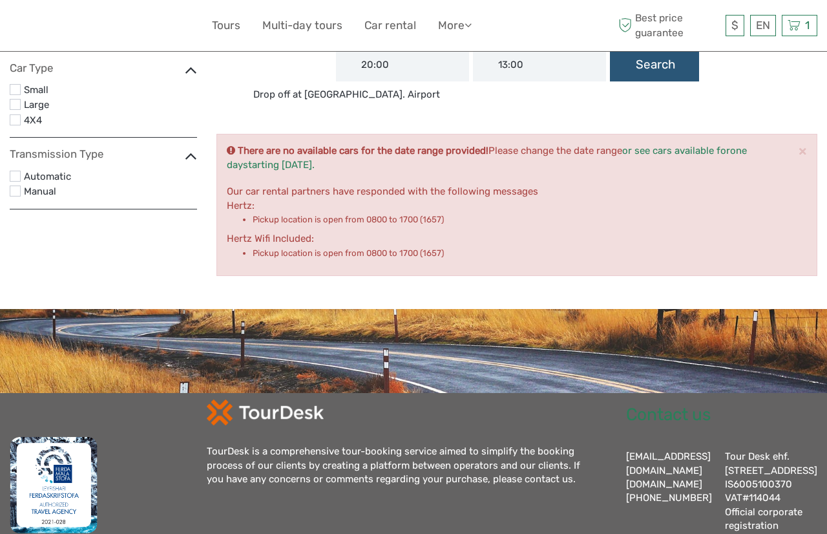
click at [19, 88] on label at bounding box center [15, 89] width 11 height 11
click at [0, 0] on input "checkbox" at bounding box center [0, 0] width 0 height 0
click at [20, 172] on label at bounding box center [15, 176] width 11 height 11
click at [0, 0] on input "checkbox" at bounding box center [0, 0] width 0 height 0
click at [412, 80] on input "20:00" at bounding box center [402, 65] width 133 height 34
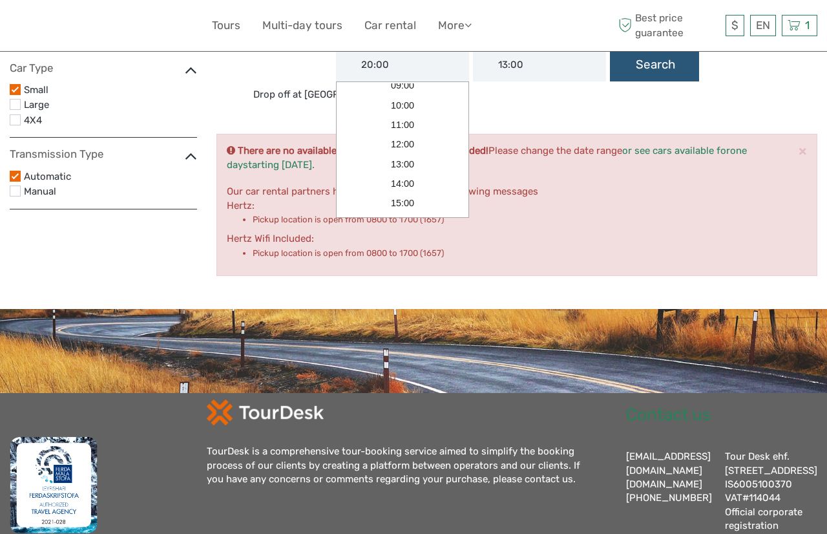
click at [563, 141] on div "× There are no available cars for the date range provided! Please change the da…" at bounding box center [516, 205] width 601 height 142
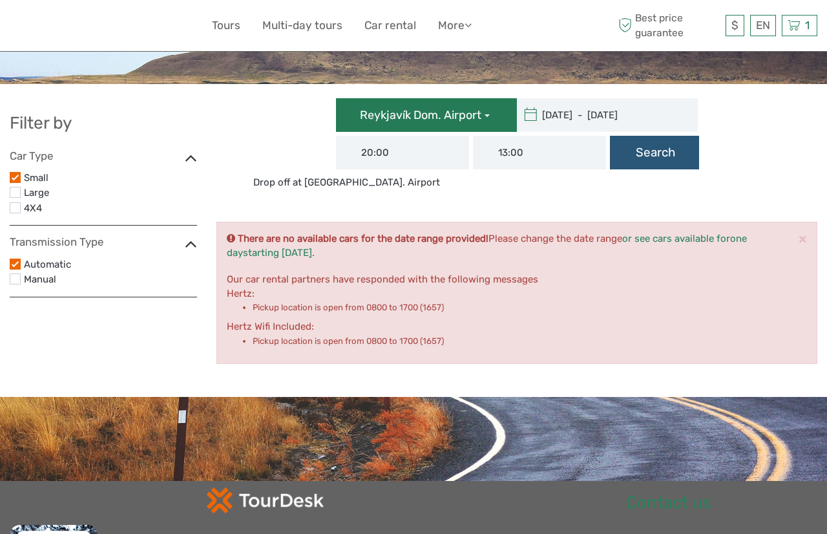
click at [463, 114] on span "Reykjavík Dom. Airport" at bounding box center [420, 115] width 121 height 14
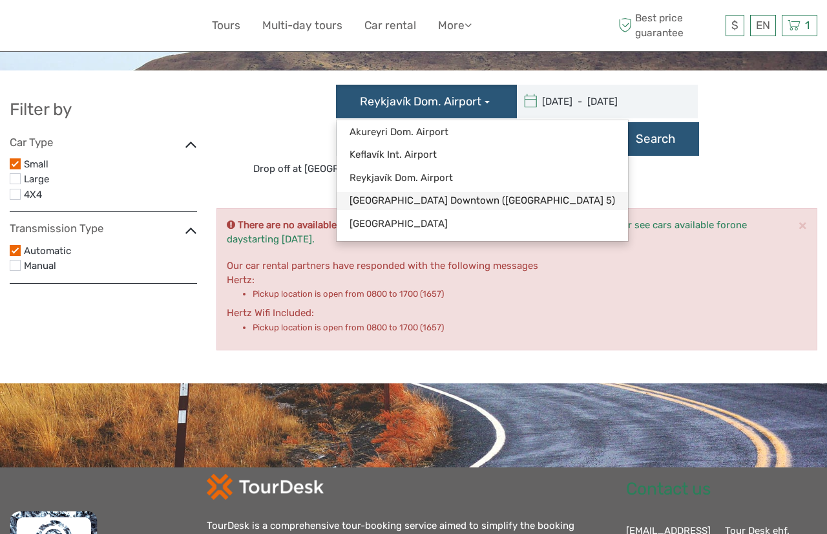
scroll to position [15, 0]
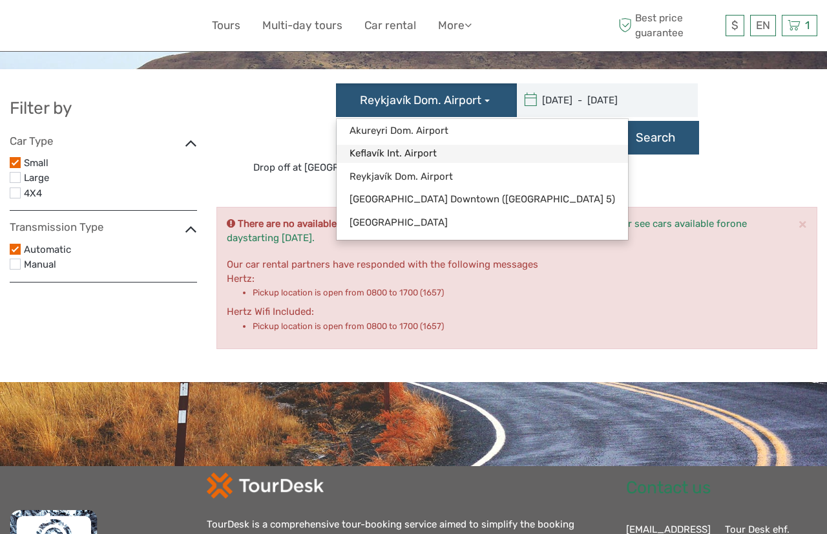
click at [417, 150] on link "Keflavík Int. Airport" at bounding box center [482, 153] width 291 height 17
type input "[DATE]"
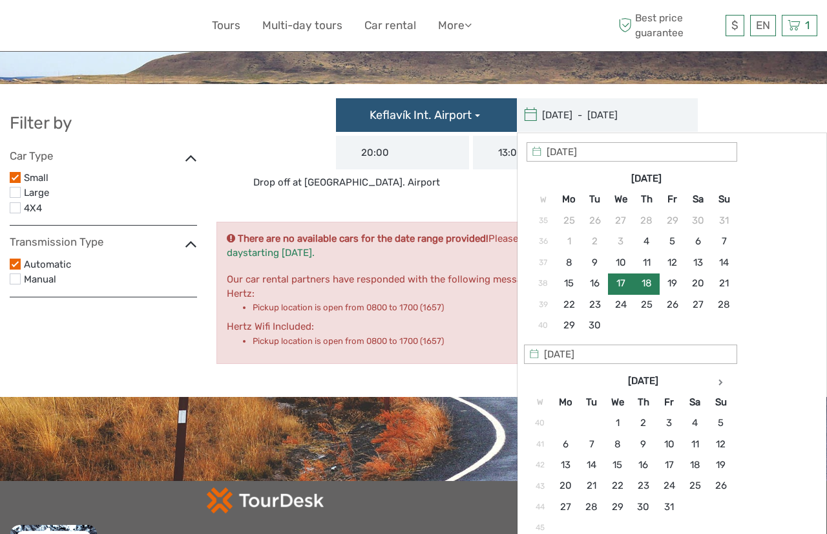
type input "[DATE]"
click at [304, 148] on div "Keflavík Int. Airport [GEOGRAPHIC_DATA]. Airport [GEOGRAPHIC_DATA]. [GEOGRAPHIC…" at bounding box center [516, 143] width 607 height 91
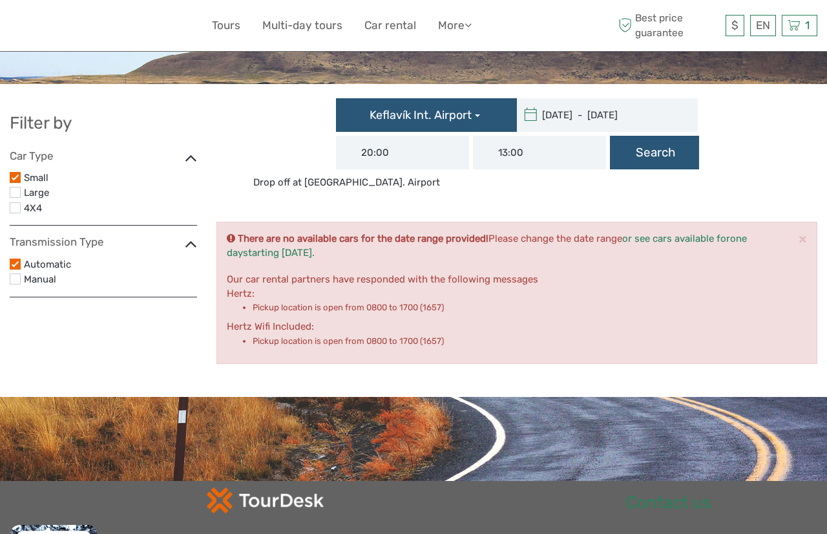
click at [421, 153] on input "20:00" at bounding box center [402, 153] width 133 height 34
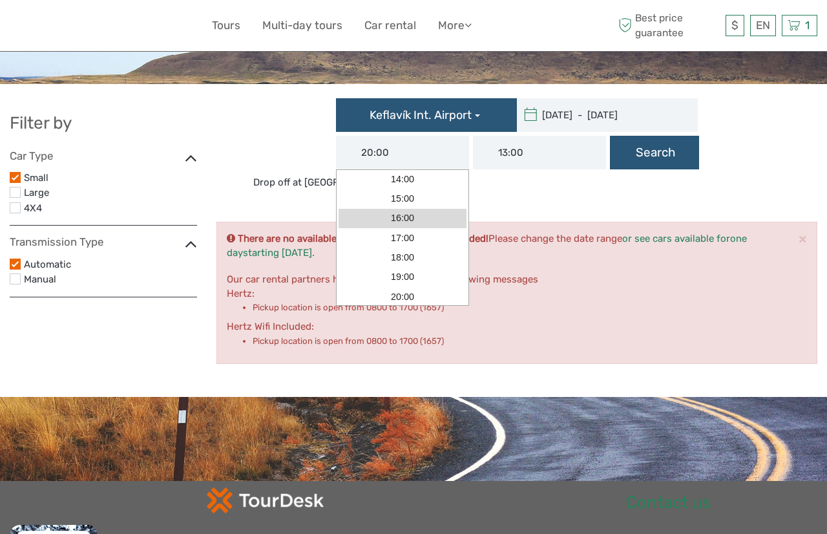
scroll to position [200, 0]
click at [415, 215] on link "19:00" at bounding box center [402, 214] width 128 height 19
type input "19:00"
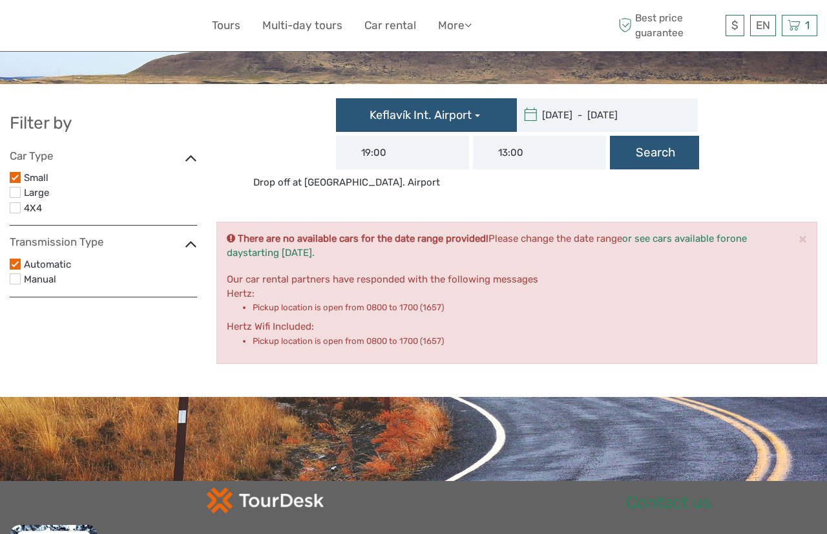
click at [537, 149] on input "13:00" at bounding box center [539, 153] width 133 height 34
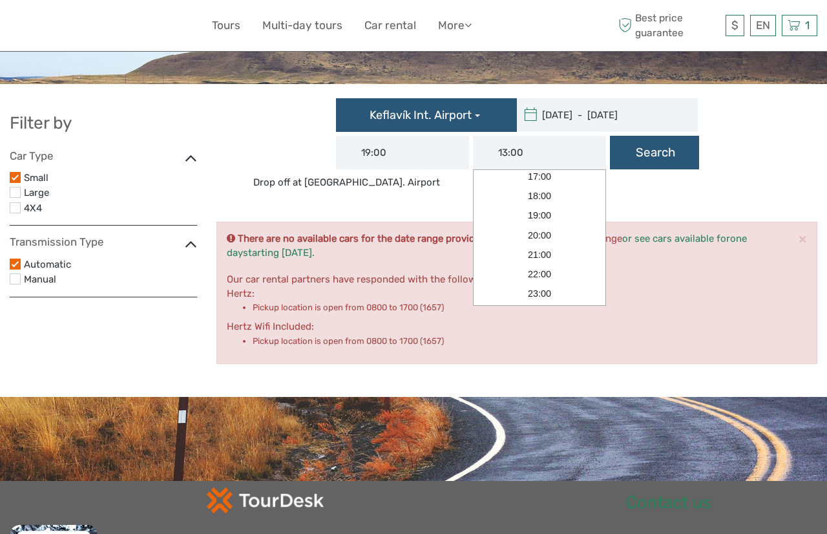
click at [621, 208] on div "Keflavík Int. Airport [GEOGRAPHIC_DATA]. Airport [GEOGRAPHIC_DATA]. [GEOGRAPHIC…" at bounding box center [516, 233] width 601 height 282
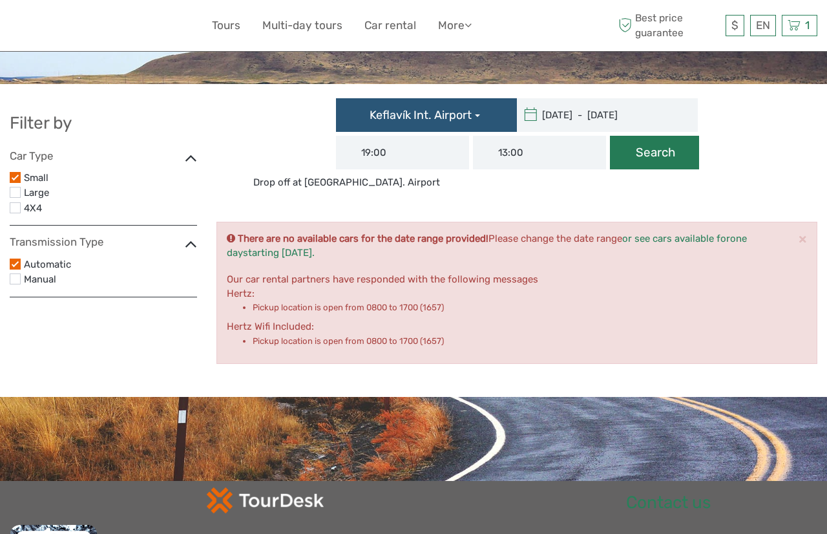
click at [648, 153] on button "Search" at bounding box center [654, 153] width 89 height 34
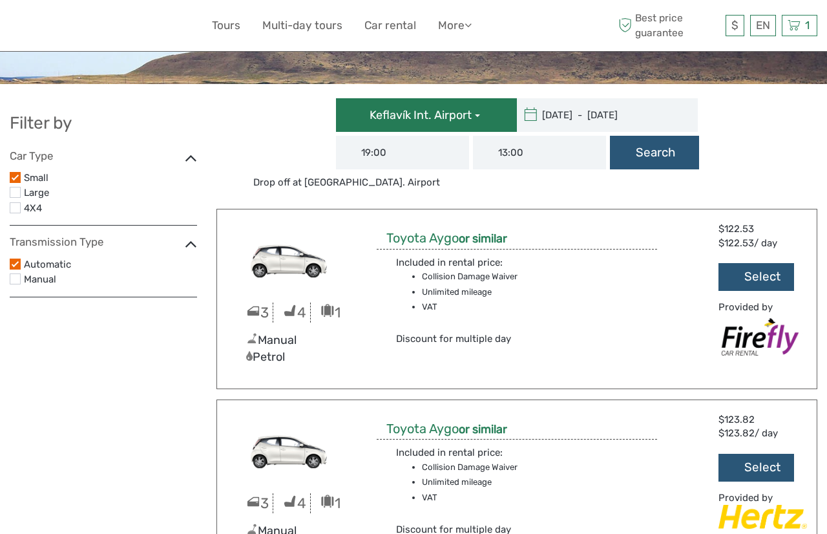
click at [479, 118] on button "Keflavík Int. Airport" at bounding box center [426, 115] width 181 height 34
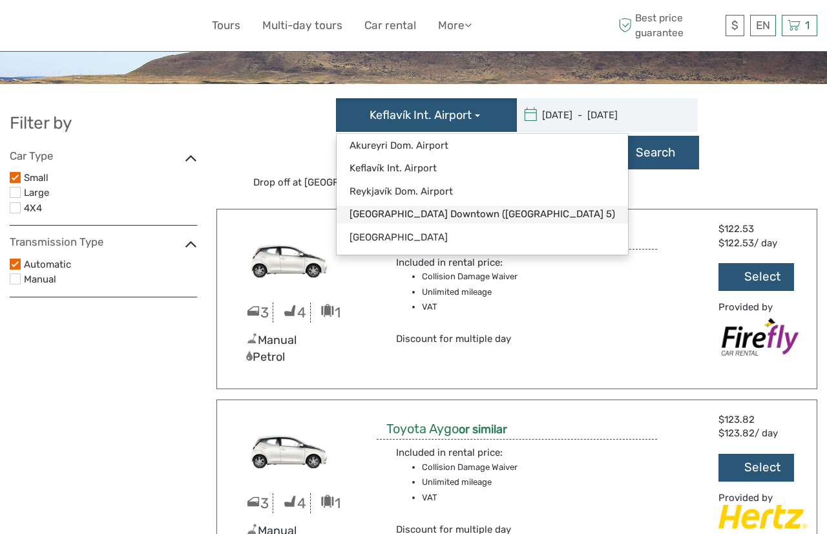
click at [450, 216] on link "[GEOGRAPHIC_DATA] Downtown ([GEOGRAPHIC_DATA] 5)" at bounding box center [482, 213] width 291 height 17
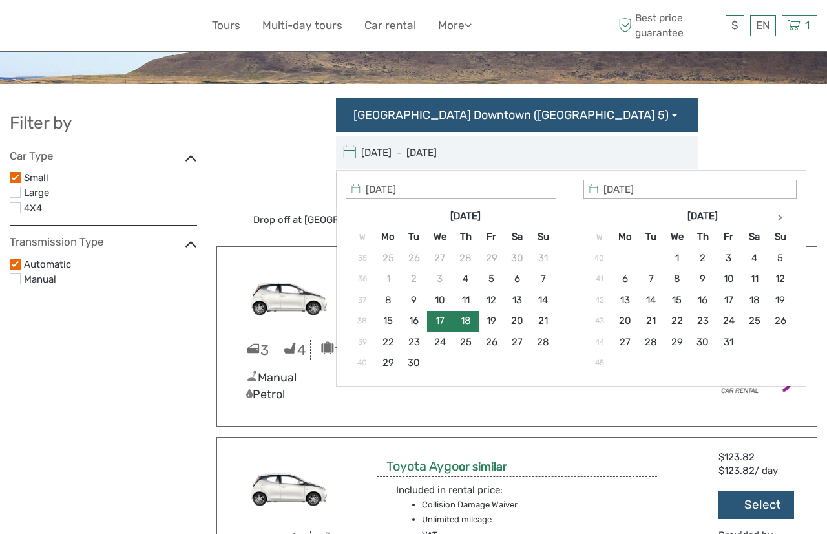
type input "[DATE]"
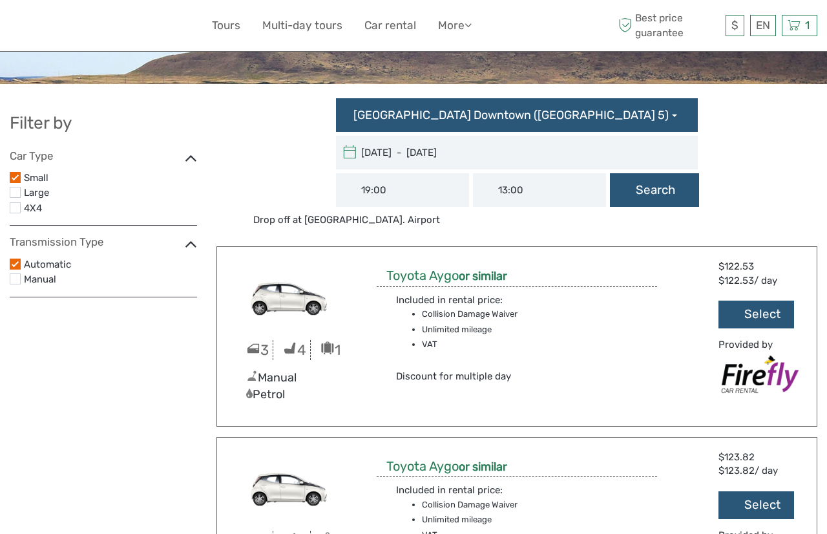
click at [713, 107] on div "[GEOGRAPHIC_DATA] Downtown ([GEOGRAPHIC_DATA] 5) [GEOGRAPHIC_DATA]. Airport [GE…" at bounding box center [516, 162] width 607 height 129
click at [644, 189] on button "Search" at bounding box center [654, 190] width 89 height 34
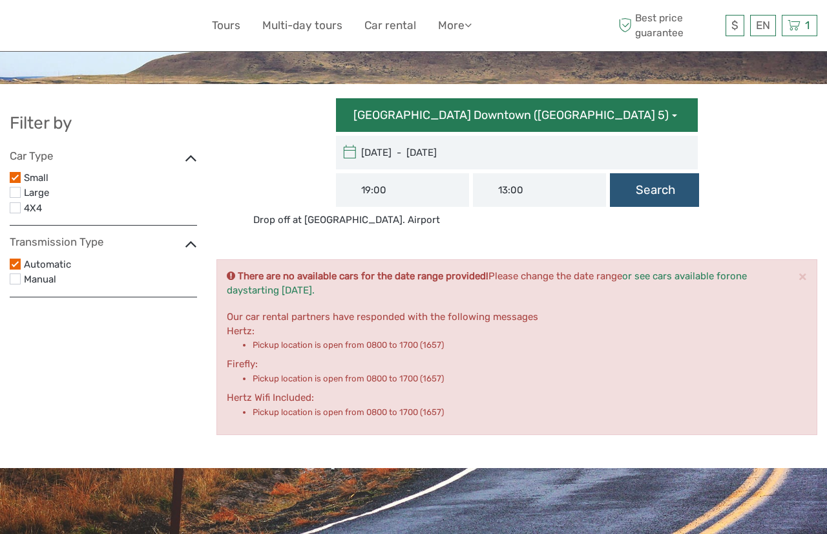
click at [501, 124] on button "[GEOGRAPHIC_DATA] Downtown ([GEOGRAPHIC_DATA] 5)" at bounding box center [517, 115] width 362 height 34
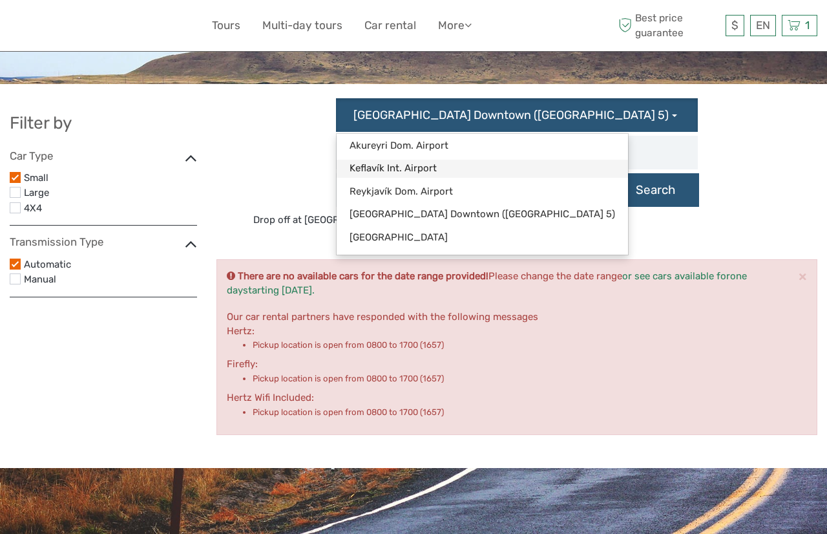
drag, startPoint x: 407, startPoint y: 167, endPoint x: 426, endPoint y: 167, distance: 19.4
click at [407, 167] on link "Keflavík Int. Airport" at bounding box center [482, 168] width 291 height 17
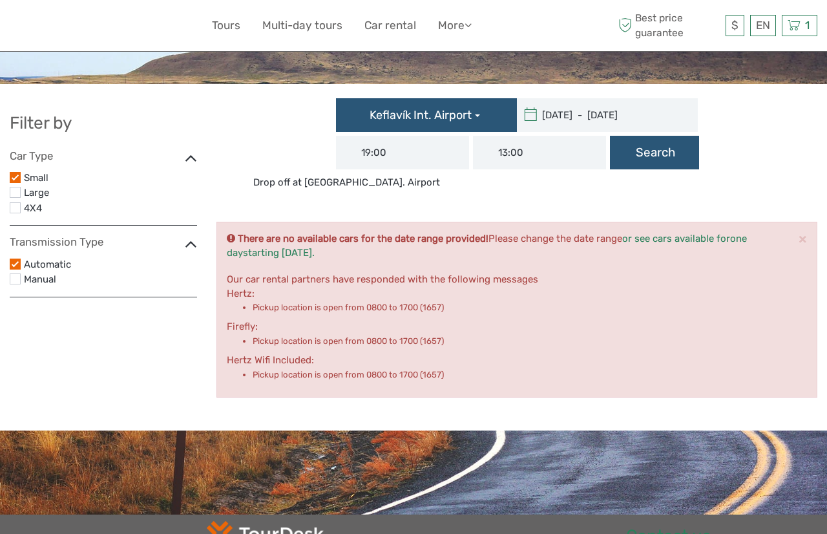
click at [437, 187] on div "Keflavík Int. Airport [GEOGRAPHIC_DATA]. Airport [GEOGRAPHIC_DATA]. [GEOGRAPHIC…" at bounding box center [516, 143] width 607 height 91
click at [661, 158] on button "Search" at bounding box center [654, 153] width 89 height 34
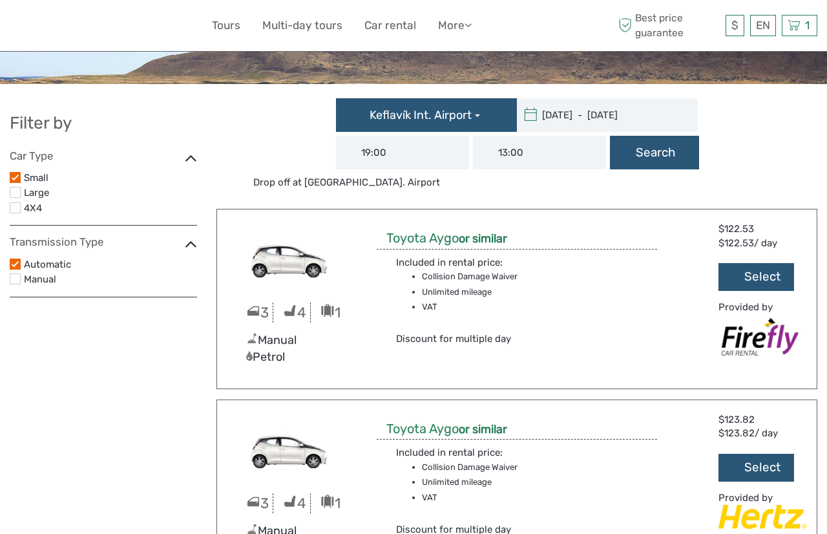
drag, startPoint x: 19, startPoint y: 176, endPoint x: 17, endPoint y: 197, distance: 20.8
click at [19, 176] on label at bounding box center [15, 177] width 11 height 11
click at [0, 0] on input "checkbox" at bounding box center [0, 0] width 0 height 0
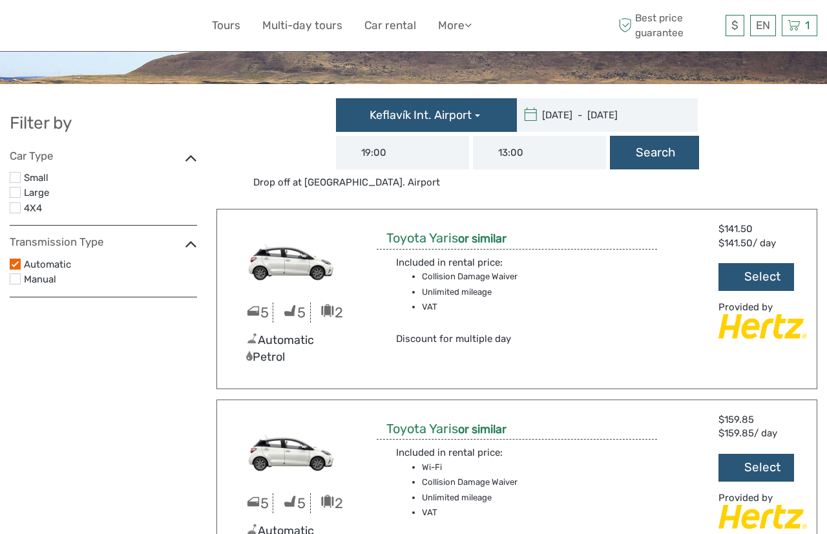
click at [17, 265] on label at bounding box center [15, 263] width 11 height 11
click at [0, 0] on input "checkbox" at bounding box center [0, 0] width 0 height 0
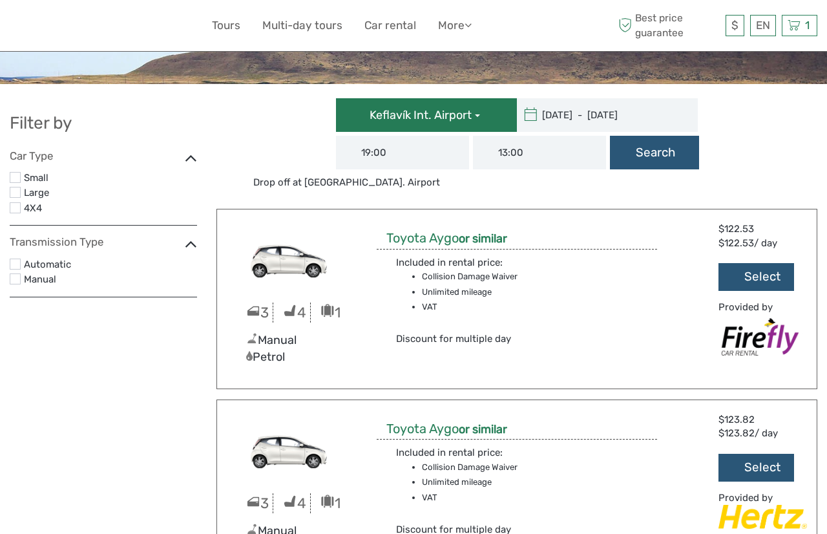
click at [441, 112] on span "Keflavík Int. Airport" at bounding box center [420, 115] width 102 height 14
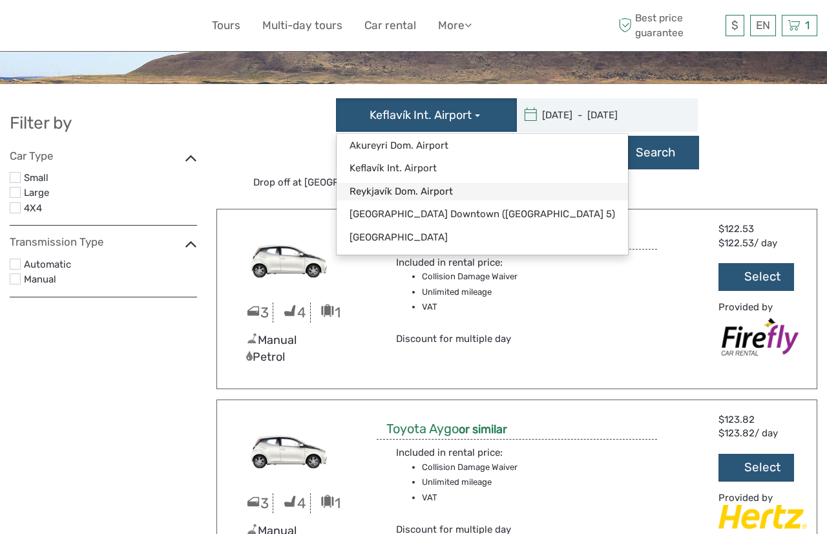
click at [384, 192] on link "Reykjavík Dom. Airport" at bounding box center [482, 191] width 291 height 17
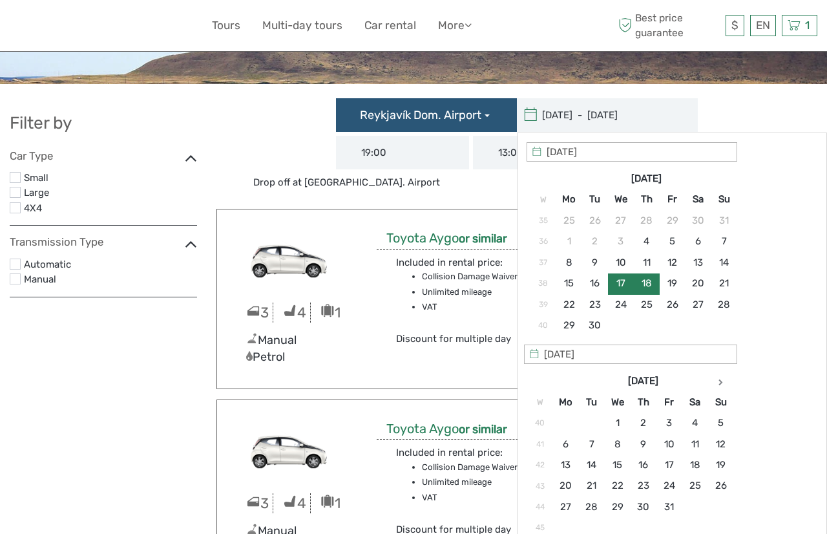
click at [399, 189] on div "Reykjavík Dom. Airport [GEOGRAPHIC_DATA]. Airport [GEOGRAPHIC_DATA]. [GEOGRAPHI…" at bounding box center [516, 143] width 607 height 91
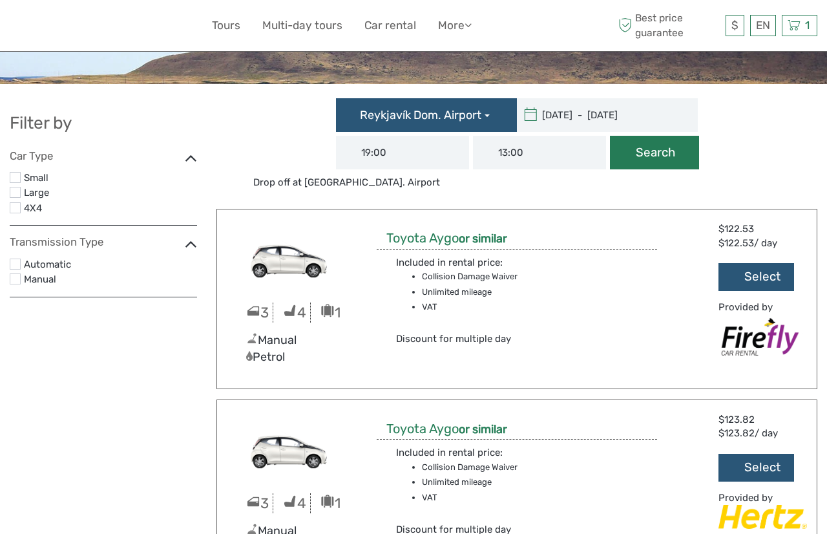
click at [647, 150] on button "Search" at bounding box center [654, 153] width 89 height 34
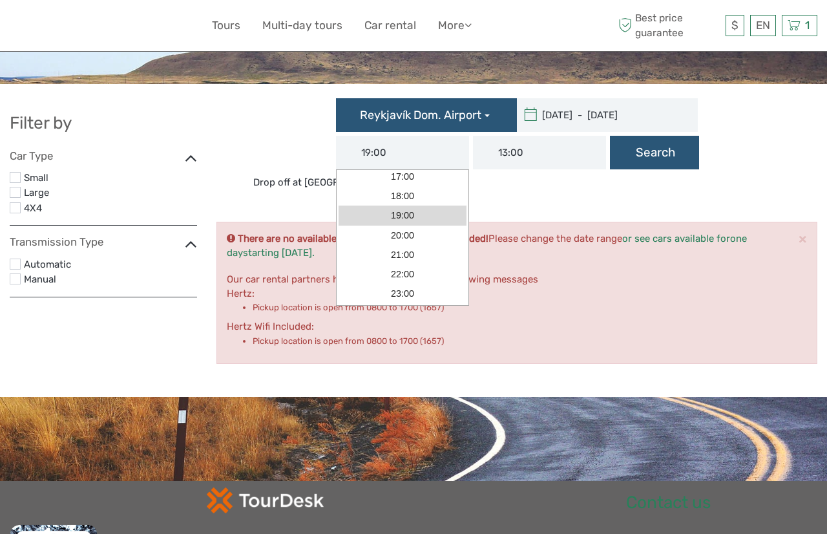
click at [418, 154] on input "19:00" at bounding box center [402, 153] width 133 height 34
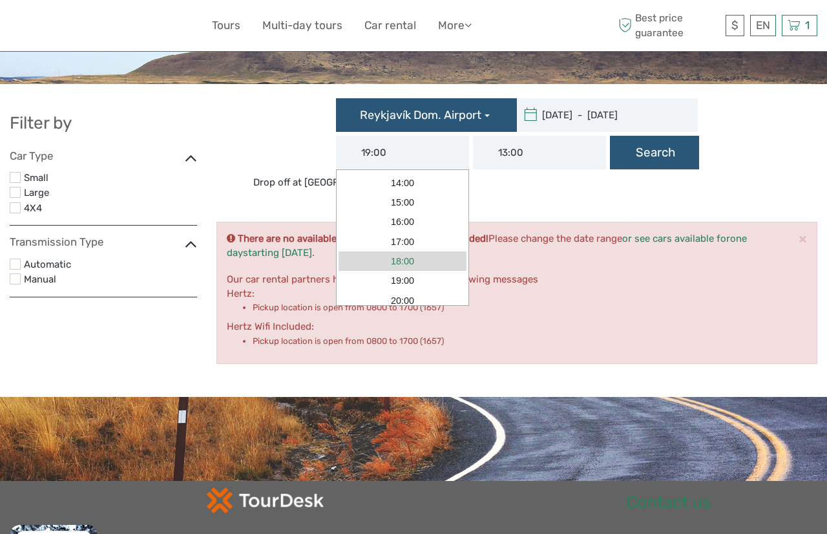
click at [441, 254] on link "18:00" at bounding box center [402, 260] width 128 height 19
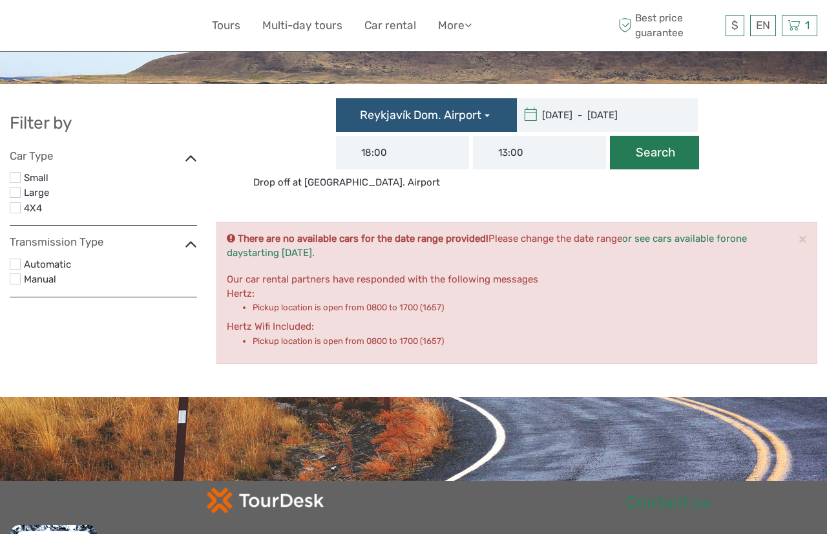
click at [674, 147] on button "Search" at bounding box center [654, 153] width 89 height 34
click at [424, 163] on input "18:00" at bounding box center [402, 153] width 133 height 34
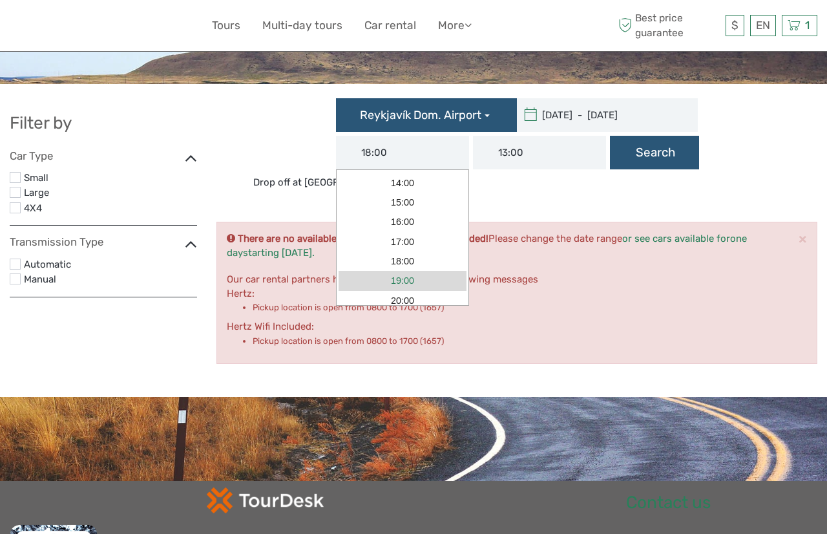
click at [398, 277] on link "19:00" at bounding box center [402, 280] width 128 height 19
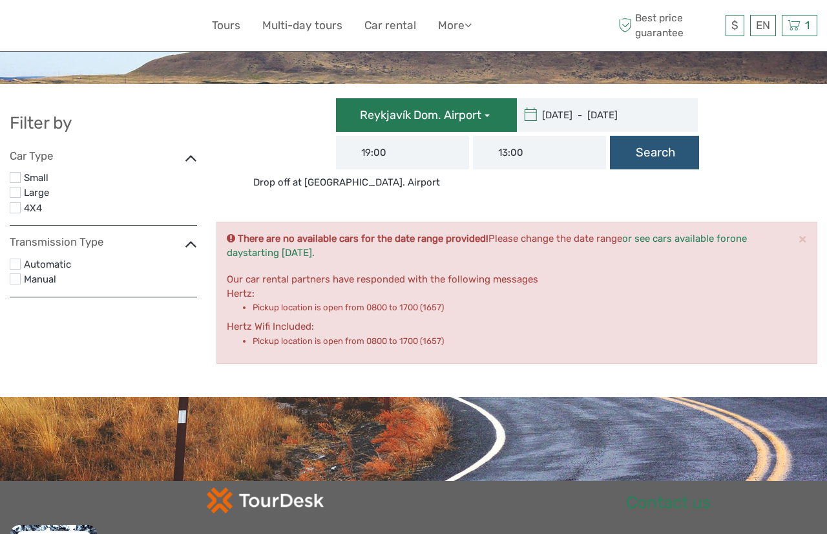
click at [438, 111] on span "Reykjavík Dom. Airport" at bounding box center [420, 115] width 121 height 14
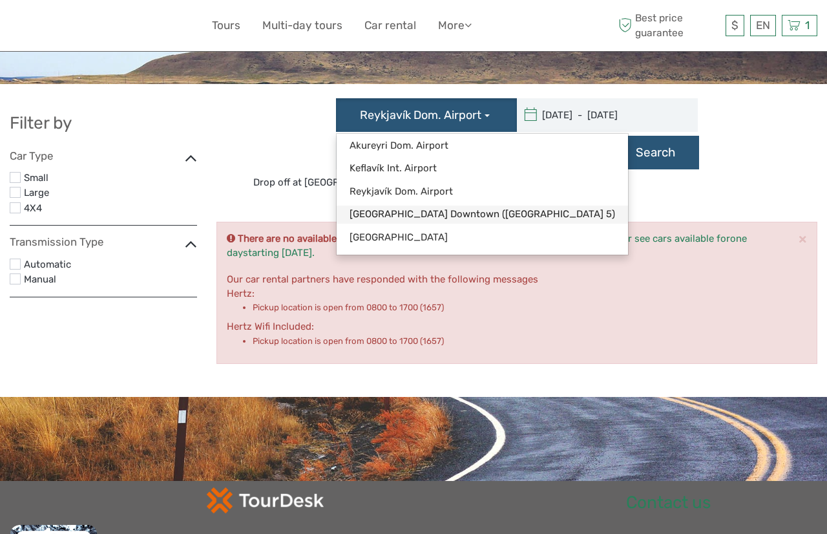
click at [393, 214] on link "[GEOGRAPHIC_DATA] Downtown ([GEOGRAPHIC_DATA] 5)" at bounding box center [482, 213] width 291 height 17
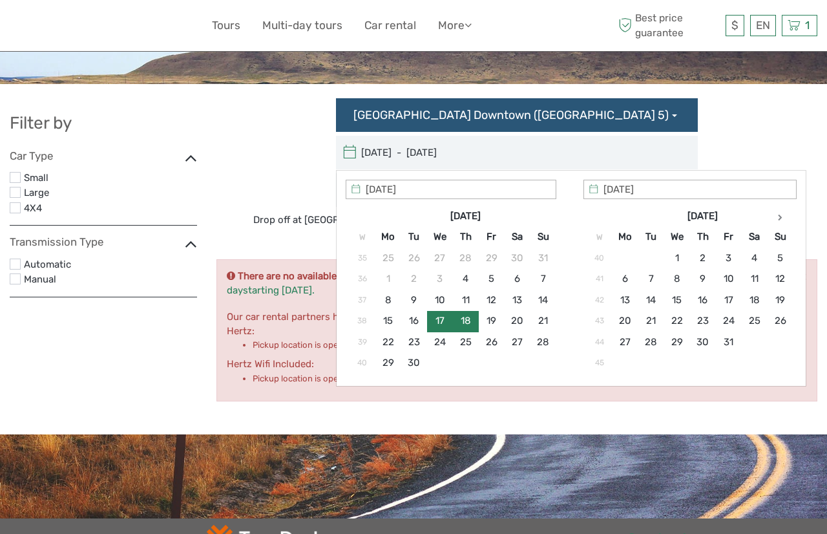
click at [758, 154] on div "[GEOGRAPHIC_DATA] Downtown ([GEOGRAPHIC_DATA] 5) [GEOGRAPHIC_DATA]. Airport [GE…" at bounding box center [516, 162] width 607 height 129
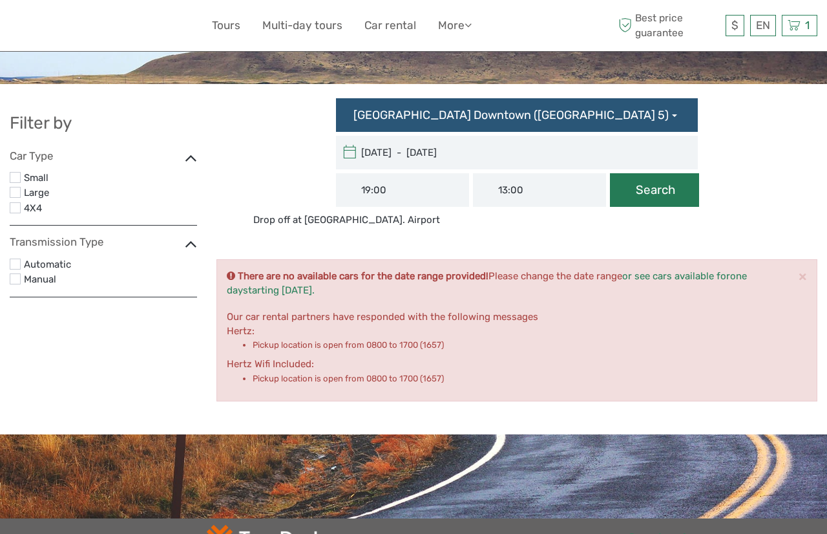
click at [670, 194] on button "Search" at bounding box center [654, 190] width 89 height 34
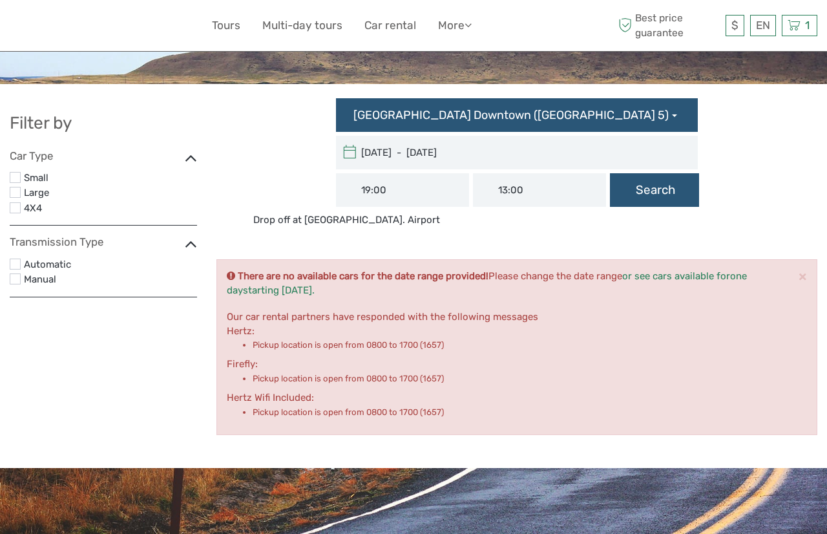
click at [371, 199] on input "19:00" at bounding box center [402, 190] width 133 height 34
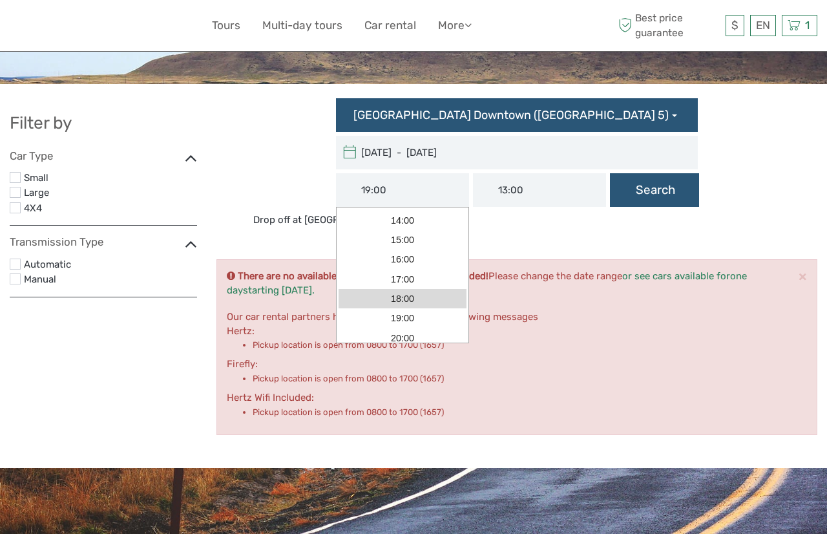
drag, startPoint x: 404, startPoint y: 300, endPoint x: 463, endPoint y: 258, distance: 71.9
click at [404, 300] on link "18:00" at bounding box center [402, 298] width 128 height 19
type input "18:00"
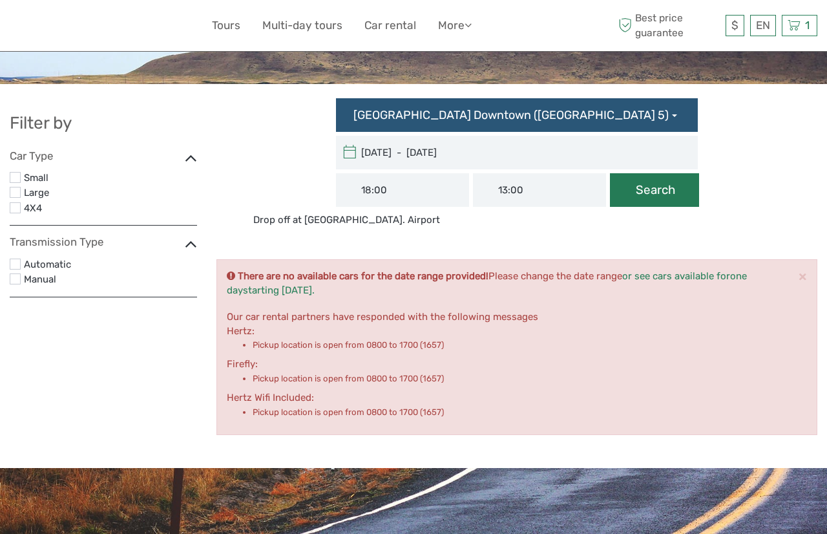
click at [643, 190] on button "Search" at bounding box center [654, 190] width 89 height 34
click at [421, 189] on input "18:00" at bounding box center [402, 190] width 133 height 34
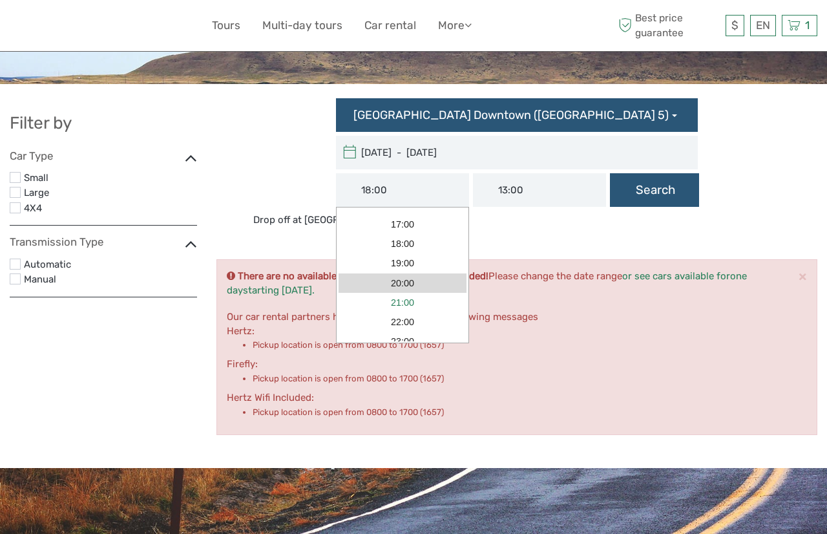
scroll to position [200, 0]
click at [487, 148] on input "[DATE] - [DATE]" at bounding box center [423, 153] width 174 height 34
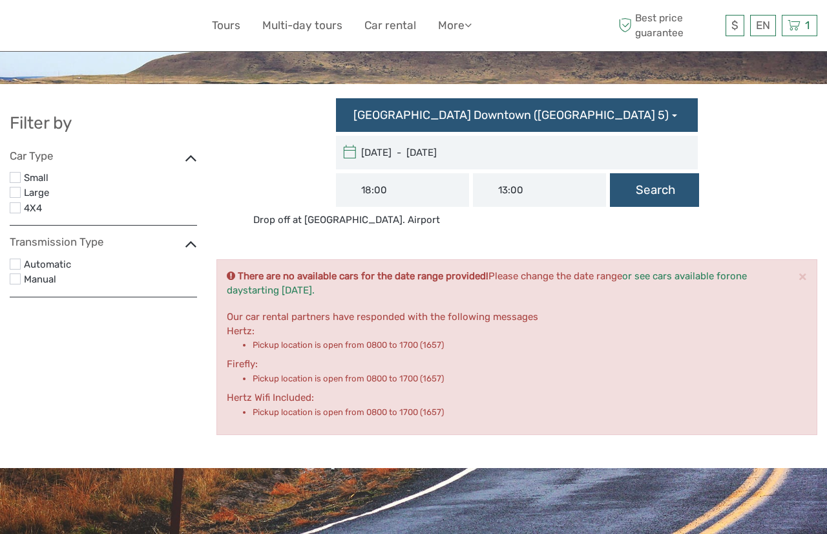
click at [718, 128] on div "[GEOGRAPHIC_DATA] Downtown ([GEOGRAPHIC_DATA] 5) [GEOGRAPHIC_DATA]. Airport [GE…" at bounding box center [516, 162] width 607 height 129
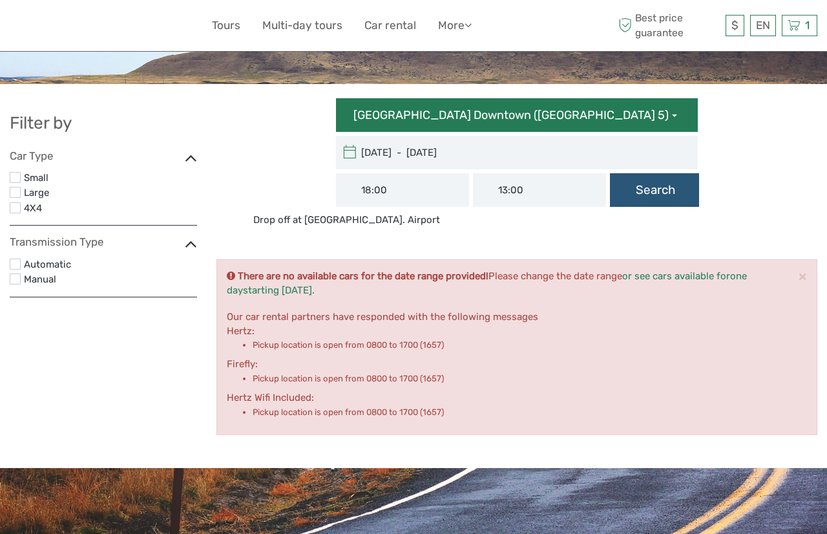
click at [611, 111] on span "[GEOGRAPHIC_DATA] Downtown ([GEOGRAPHIC_DATA] 5)" at bounding box center [510, 115] width 315 height 14
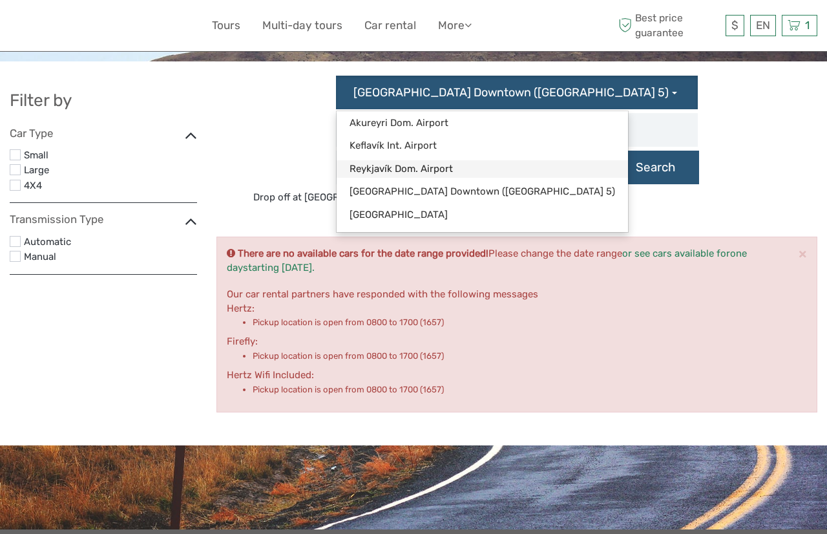
scroll to position [24, 0]
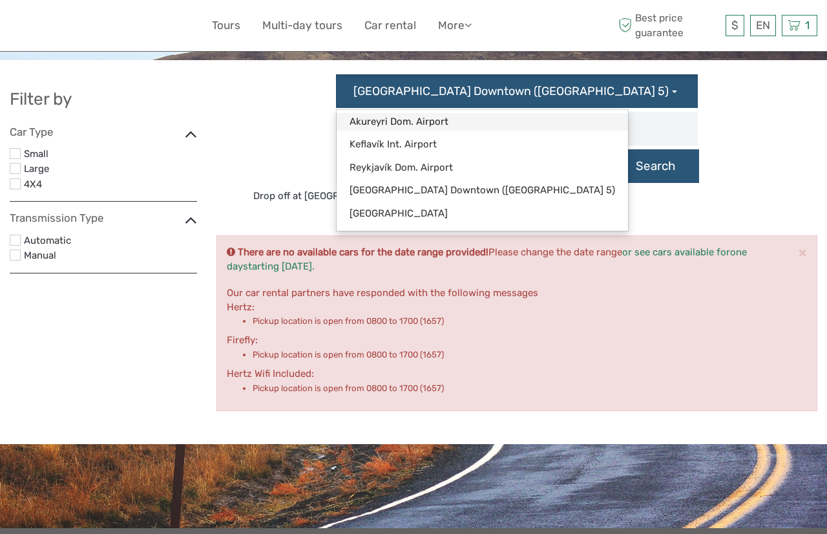
click at [400, 121] on link "Akureyri Dom. Airport" at bounding box center [482, 121] width 291 height 17
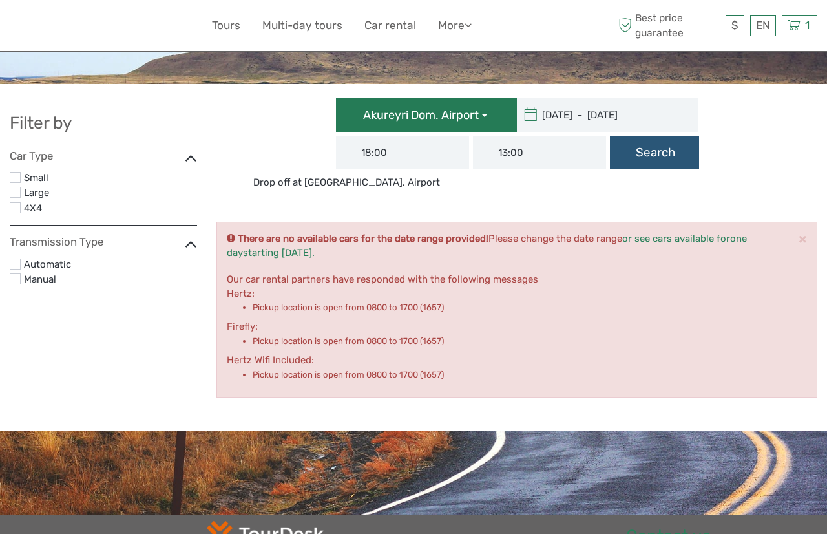
click at [487, 112] on button "Akureyri Dom. Airport" at bounding box center [426, 115] width 181 height 34
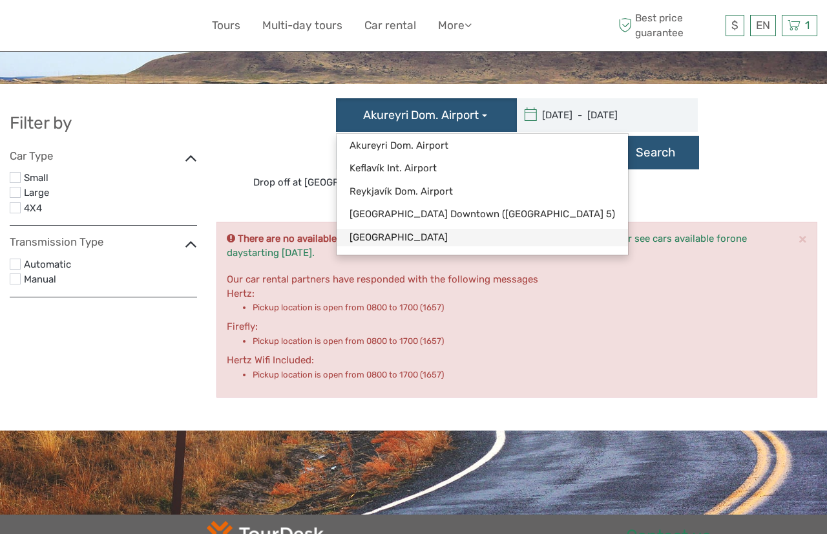
click at [371, 235] on link "[GEOGRAPHIC_DATA]" at bounding box center [482, 237] width 291 height 17
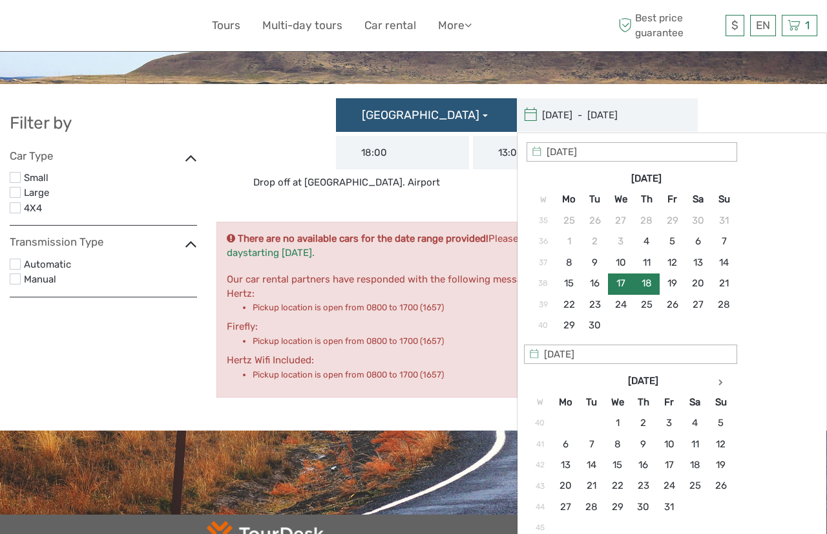
type input "[DATE]"
click at [409, 191] on div "[GEOGRAPHIC_DATA] [GEOGRAPHIC_DATA]. Airport [GEOGRAPHIC_DATA]. [GEOGRAPHIC_DAT…" at bounding box center [517, 144] width 620 height 104
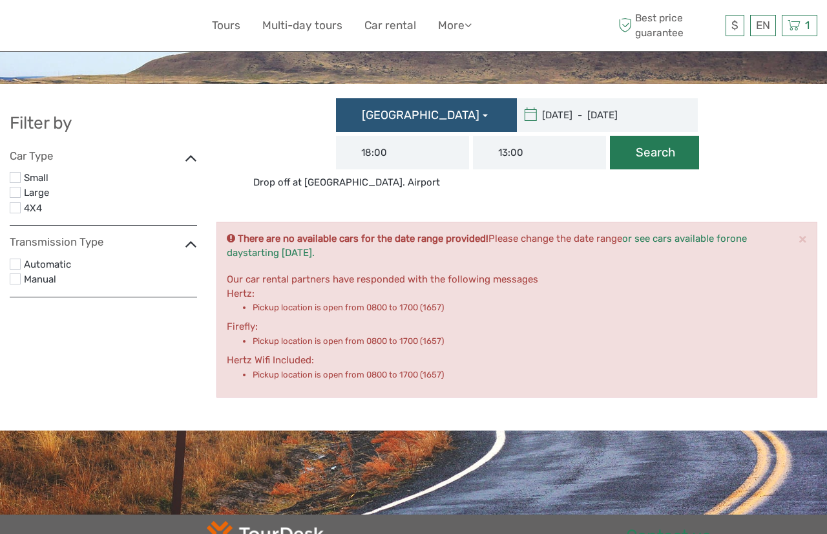
click at [654, 156] on button "Search" at bounding box center [654, 153] width 89 height 34
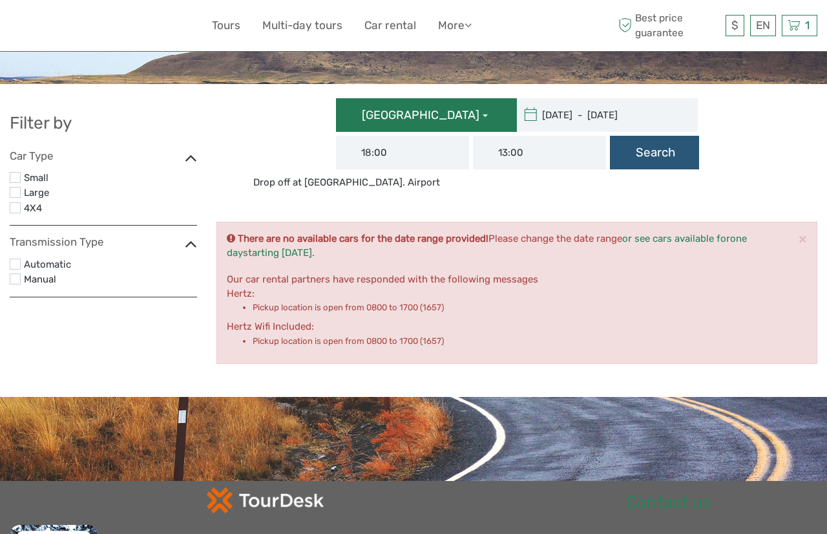
click at [441, 113] on span "[GEOGRAPHIC_DATA]" at bounding box center [421, 115] width 118 height 14
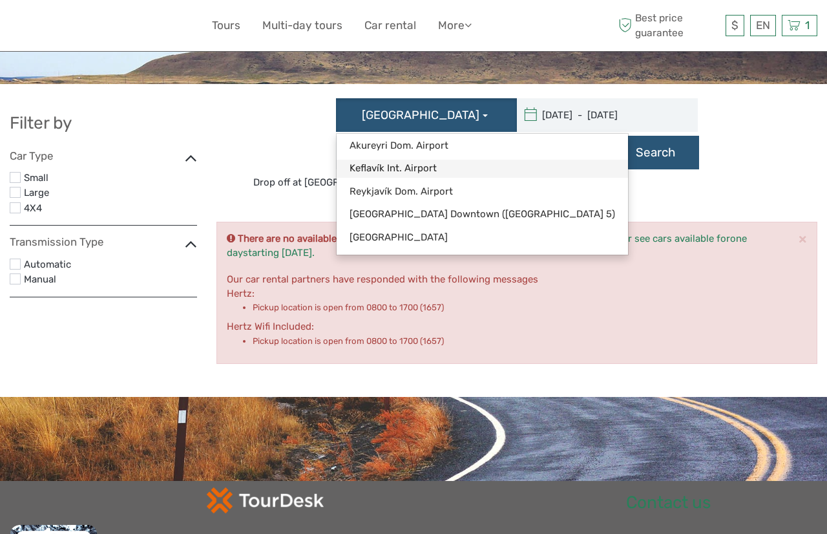
click at [404, 167] on link "Keflavík Int. Airport" at bounding box center [482, 168] width 291 height 17
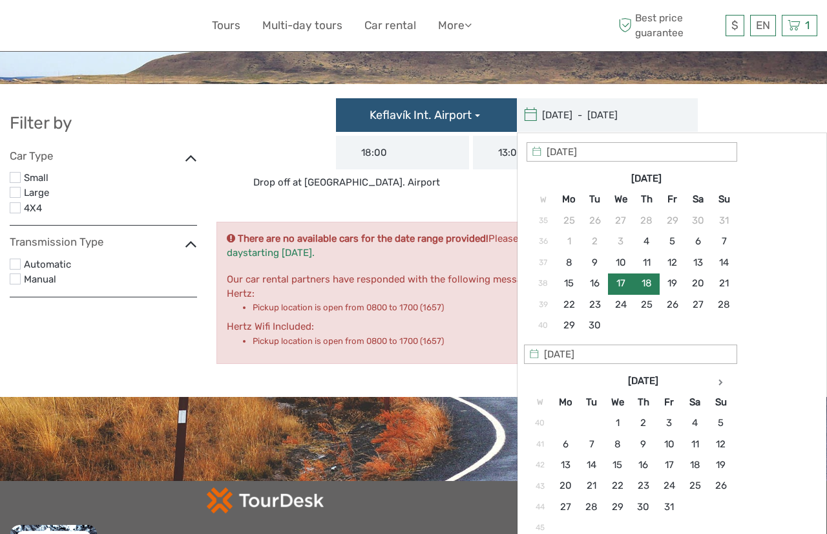
click at [424, 196] on div "Keflavík Int. Airport [GEOGRAPHIC_DATA]. Airport [GEOGRAPHIC_DATA]. [GEOGRAPHIC…" at bounding box center [516, 233] width 601 height 282
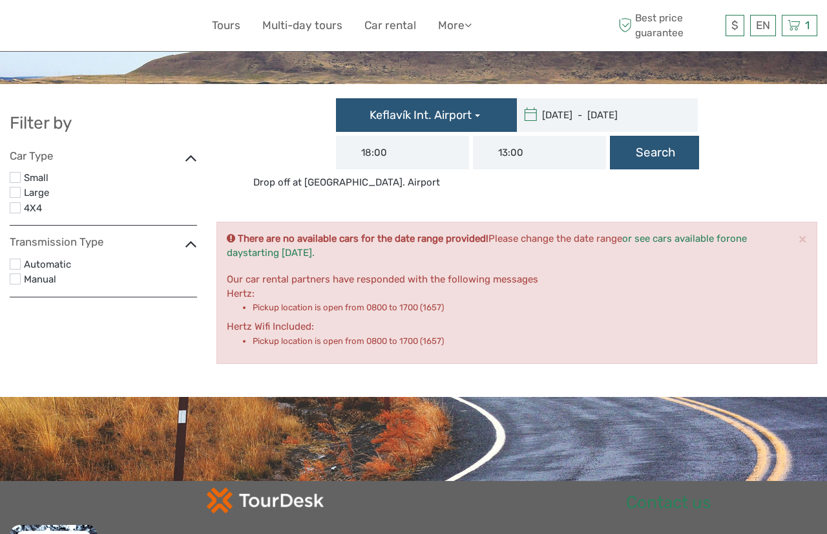
scroll to position [135, 0]
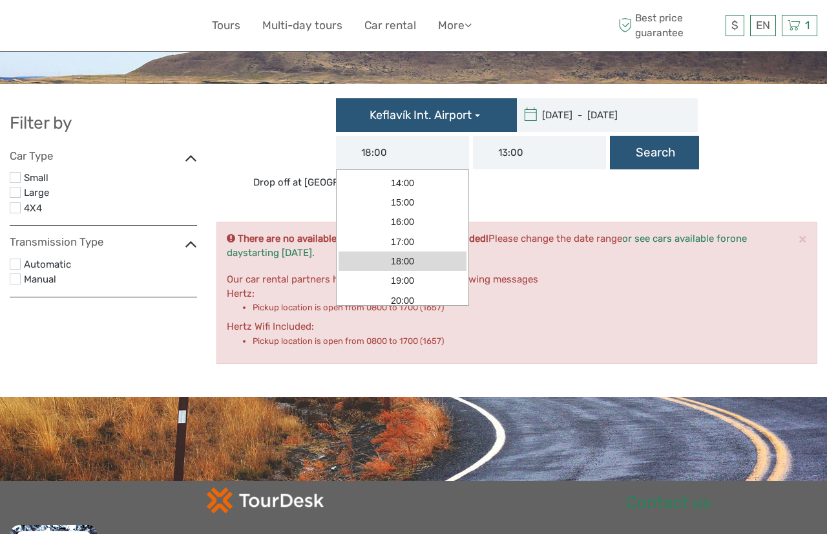
click at [430, 152] on input "18:00" at bounding box center [402, 153] width 133 height 34
click at [391, 293] on link "20:00" at bounding box center [402, 300] width 128 height 19
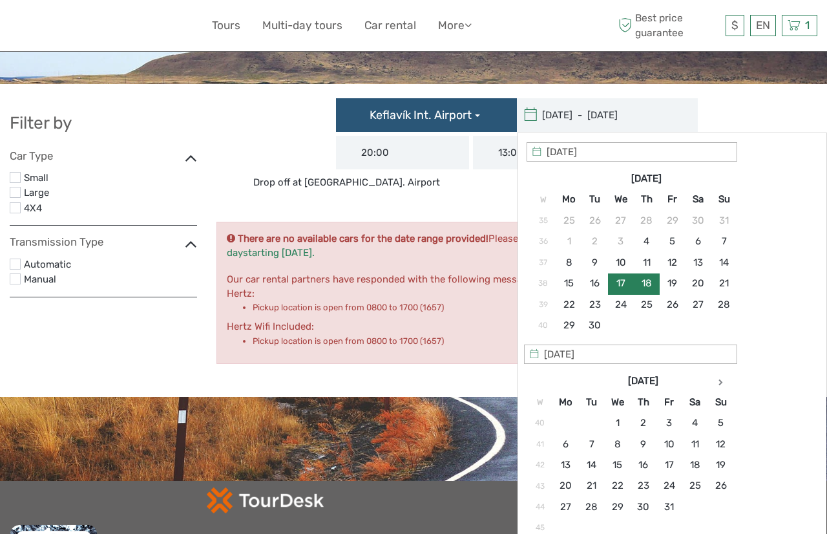
click at [640, 125] on input "[DATE] - [DATE]" at bounding box center [604, 115] width 174 height 34
click at [756, 110] on div "Keflavík Int. Airport [GEOGRAPHIC_DATA]. Airport [GEOGRAPHIC_DATA]. [GEOGRAPHIC…" at bounding box center [516, 143] width 607 height 91
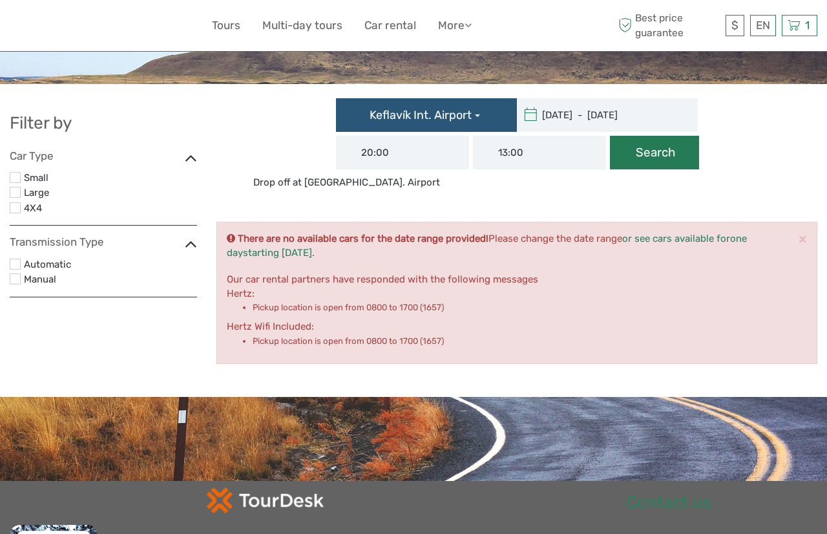
click at [663, 158] on button "Search" at bounding box center [654, 153] width 89 height 34
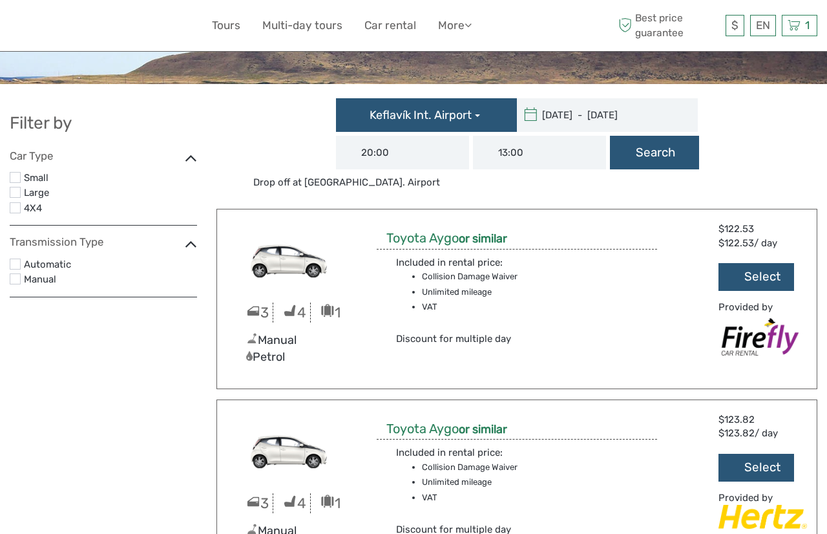
click at [19, 176] on label at bounding box center [15, 177] width 11 height 11
click at [0, 0] on input "checkbox" at bounding box center [0, 0] width 0 height 0
click at [16, 264] on label at bounding box center [15, 263] width 11 height 11
click at [0, 0] on input "checkbox" at bounding box center [0, 0] width 0 height 0
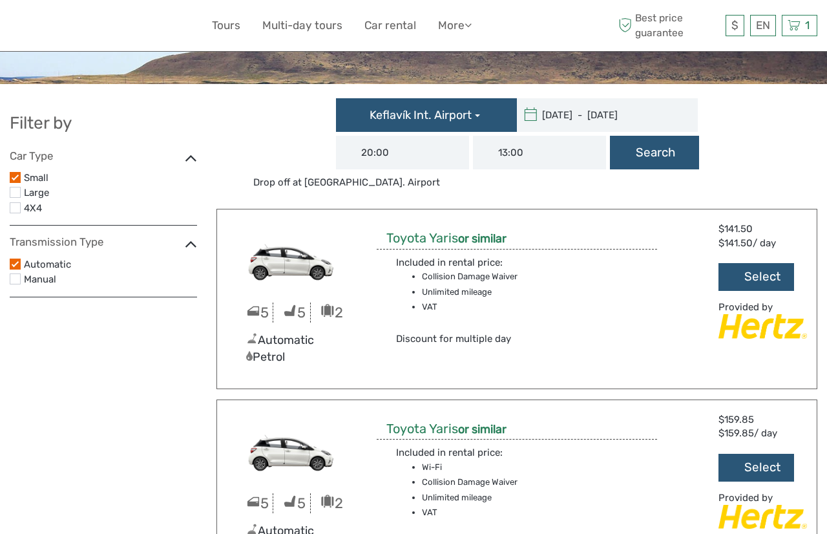
click at [399, 154] on input "20:00" at bounding box center [402, 153] width 133 height 34
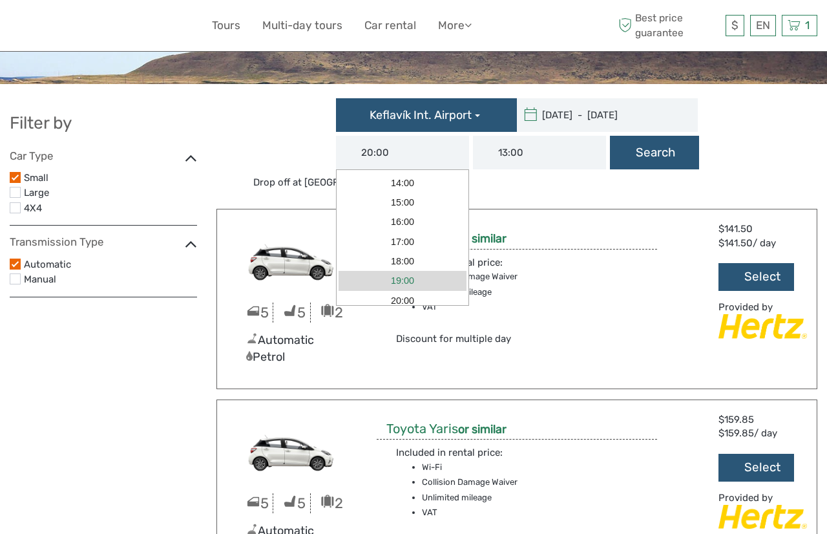
click at [400, 279] on link "19:00" at bounding box center [402, 280] width 128 height 19
type input "19:00"
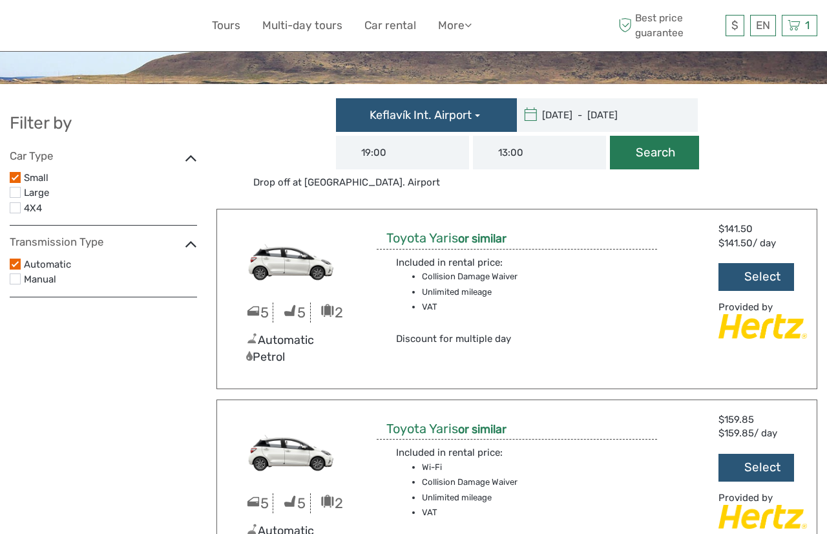
drag, startPoint x: 666, startPoint y: 149, endPoint x: 683, endPoint y: 149, distance: 16.8
click at [666, 149] on button "Search" at bounding box center [654, 153] width 89 height 34
